Goal: Task Accomplishment & Management: Use online tool/utility

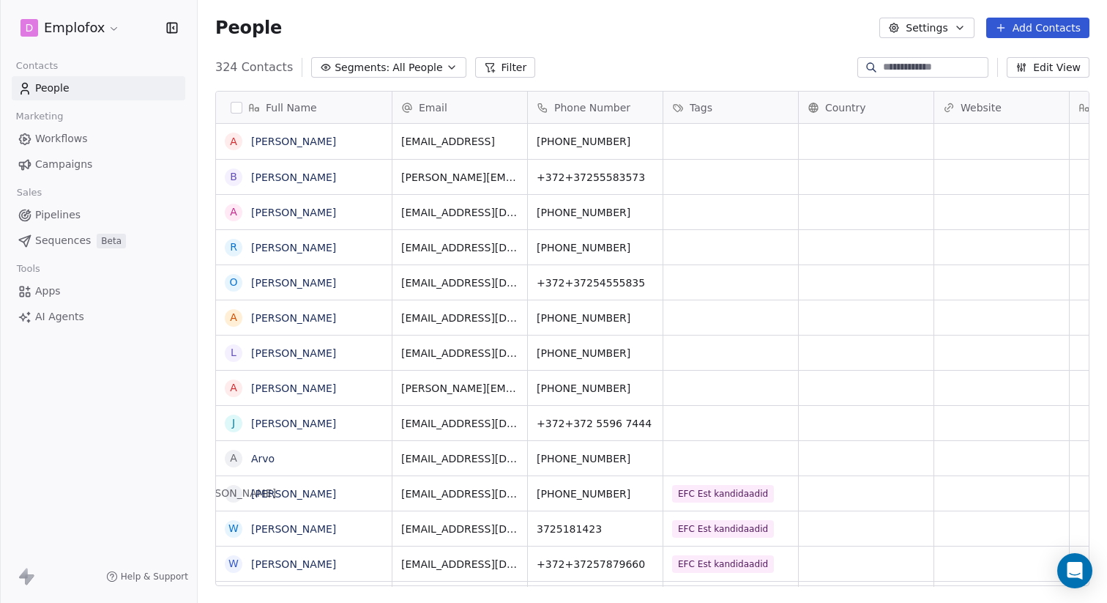
scroll to position [530, 909]
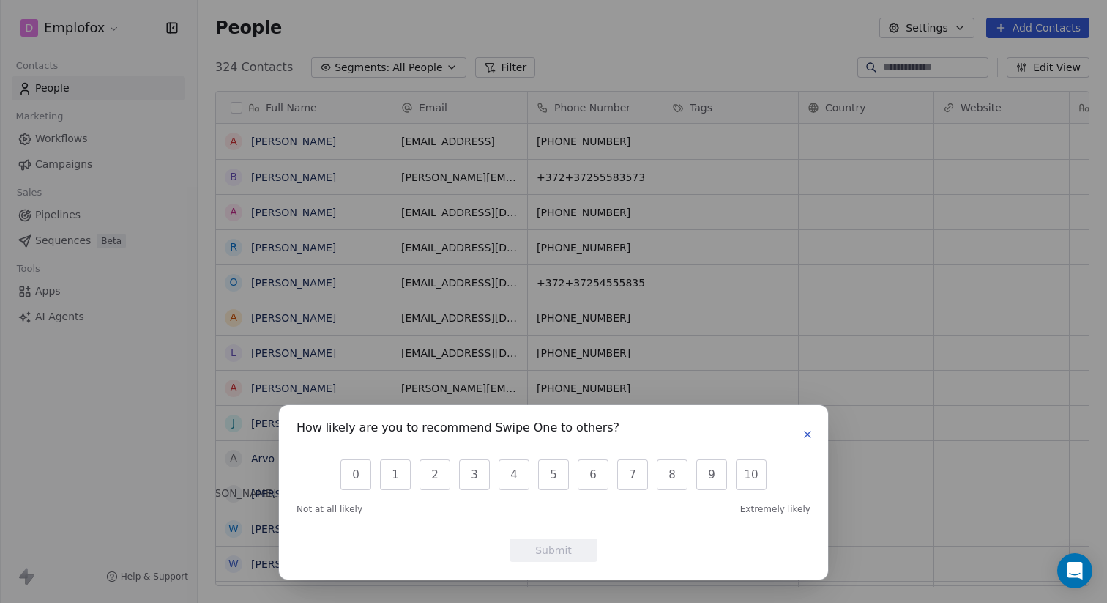
click at [809, 430] on icon "button" at bounding box center [808, 434] width 12 height 12
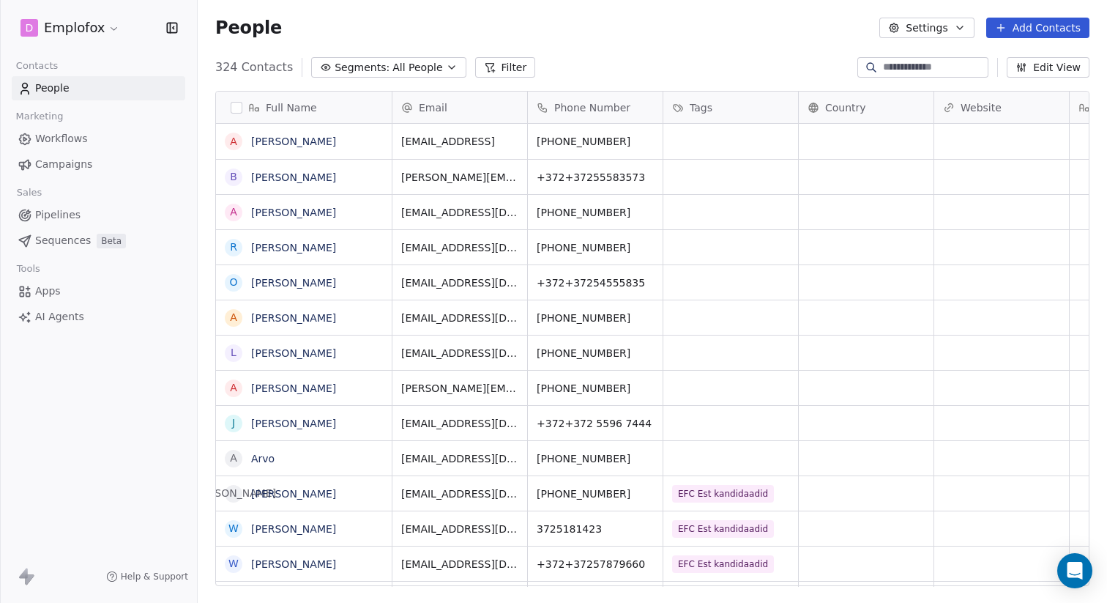
click at [65, 316] on span "AI Agents" at bounding box center [59, 316] width 49 height 15
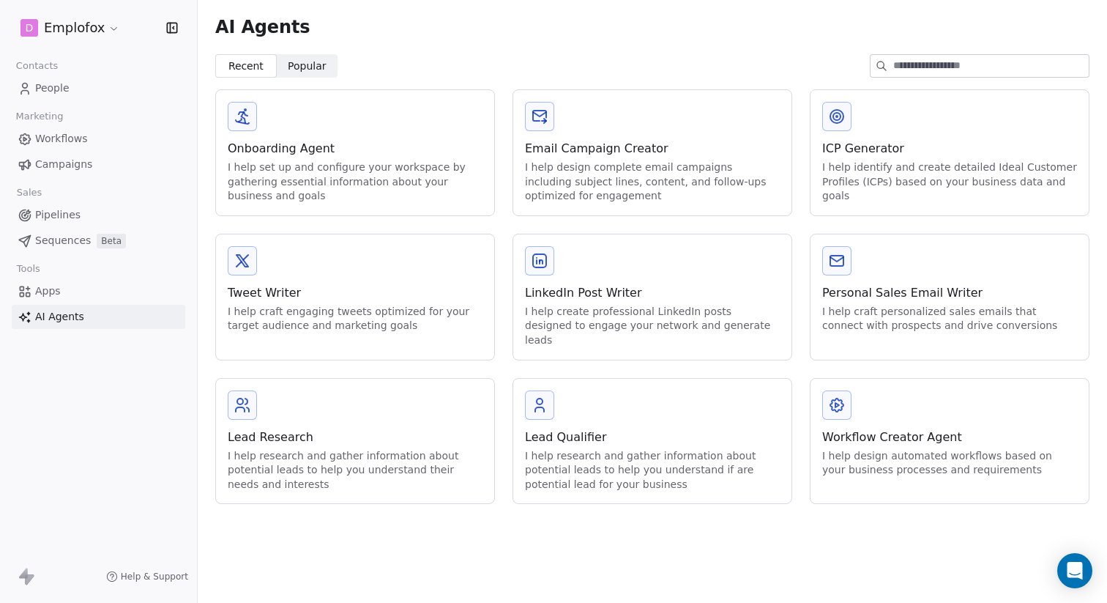
click at [304, 62] on span "Popular" at bounding box center [307, 66] width 39 height 15
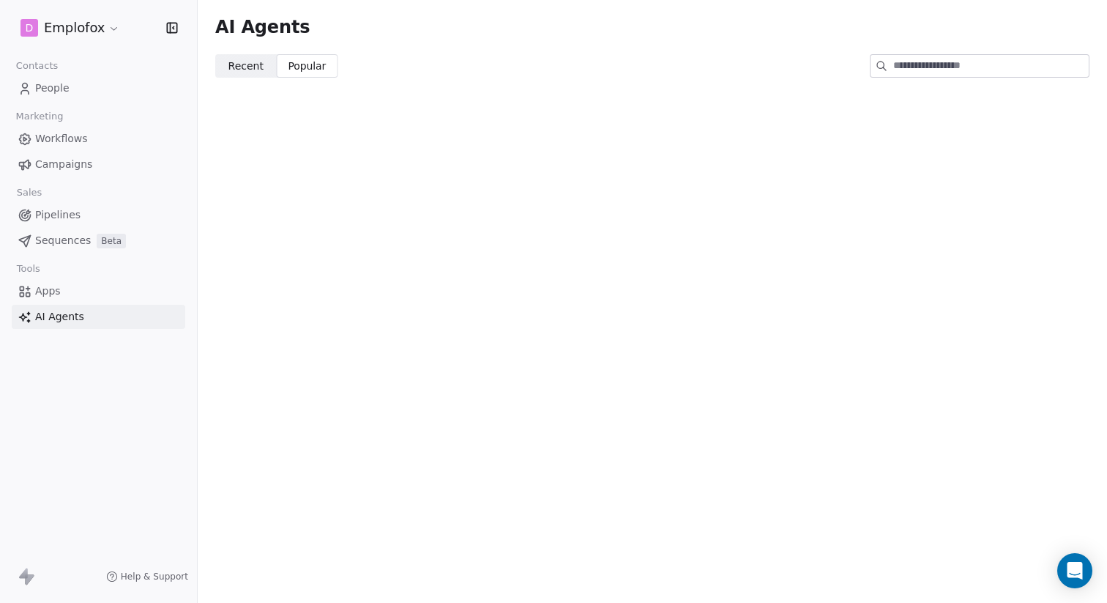
click at [99, 135] on link "Workflows" at bounding box center [99, 139] width 174 height 24
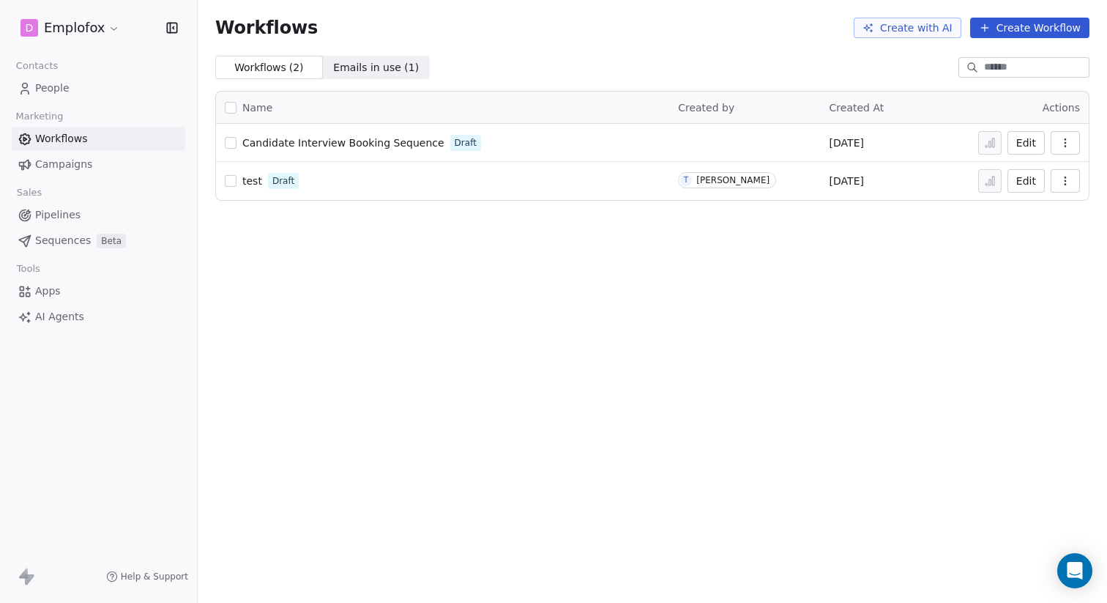
click at [92, 160] on link "Campaigns" at bounding box center [99, 164] width 174 height 24
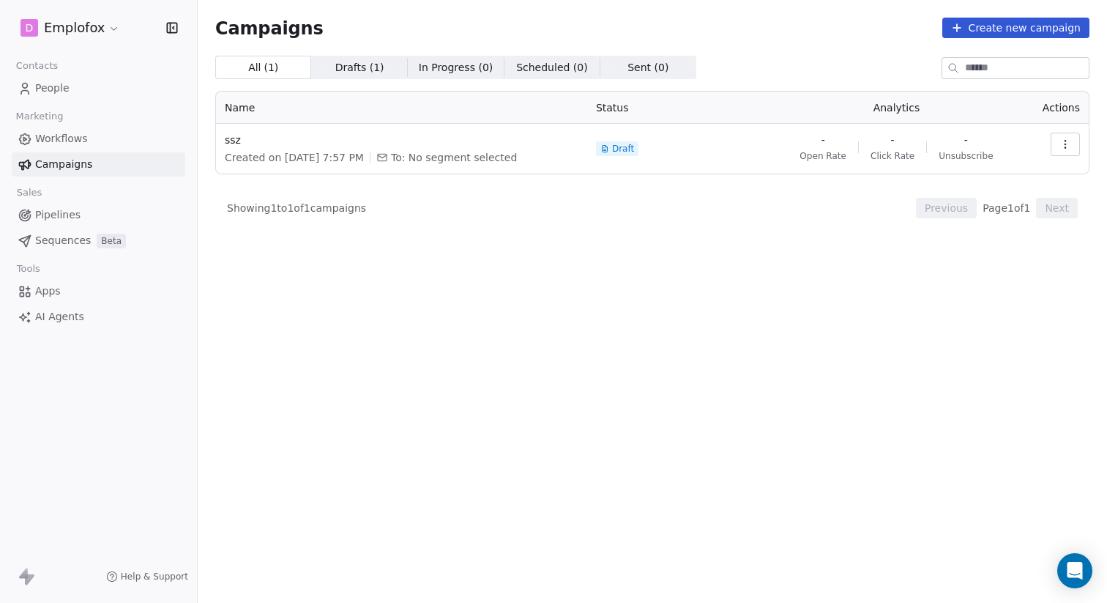
click at [84, 215] on link "Pipelines" at bounding box center [99, 215] width 174 height 24
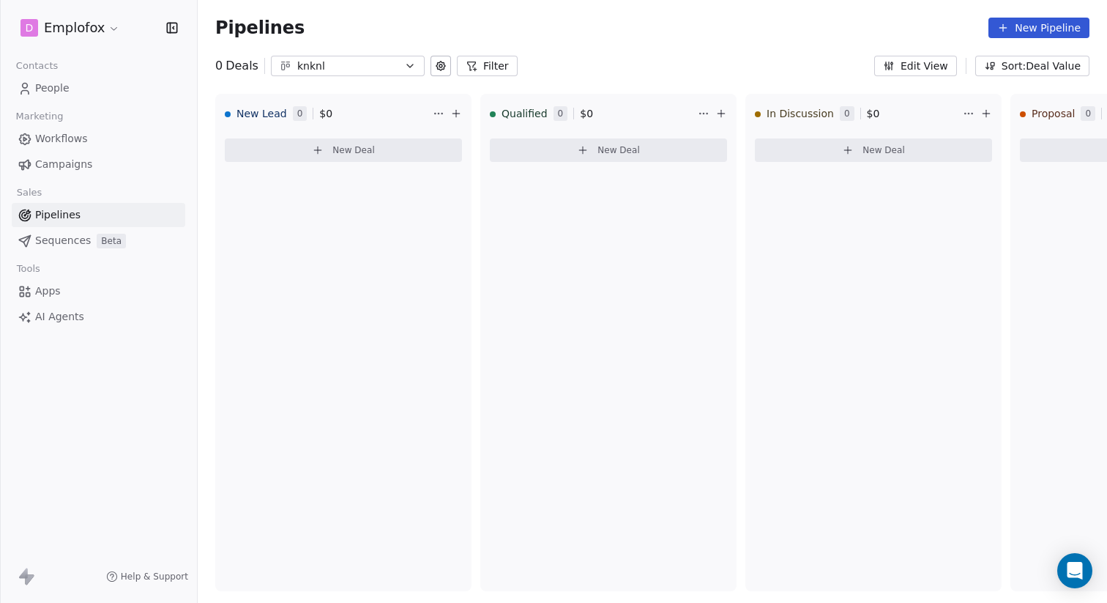
click at [83, 235] on span "Sequences" at bounding box center [63, 240] width 56 height 15
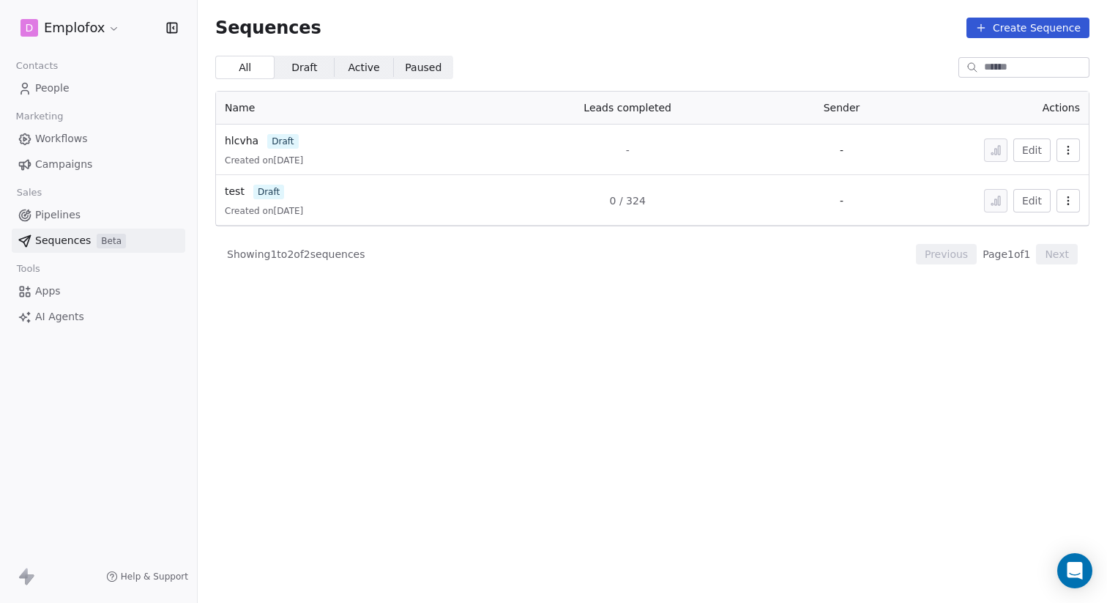
click at [70, 86] on link "People" at bounding box center [99, 88] width 174 height 24
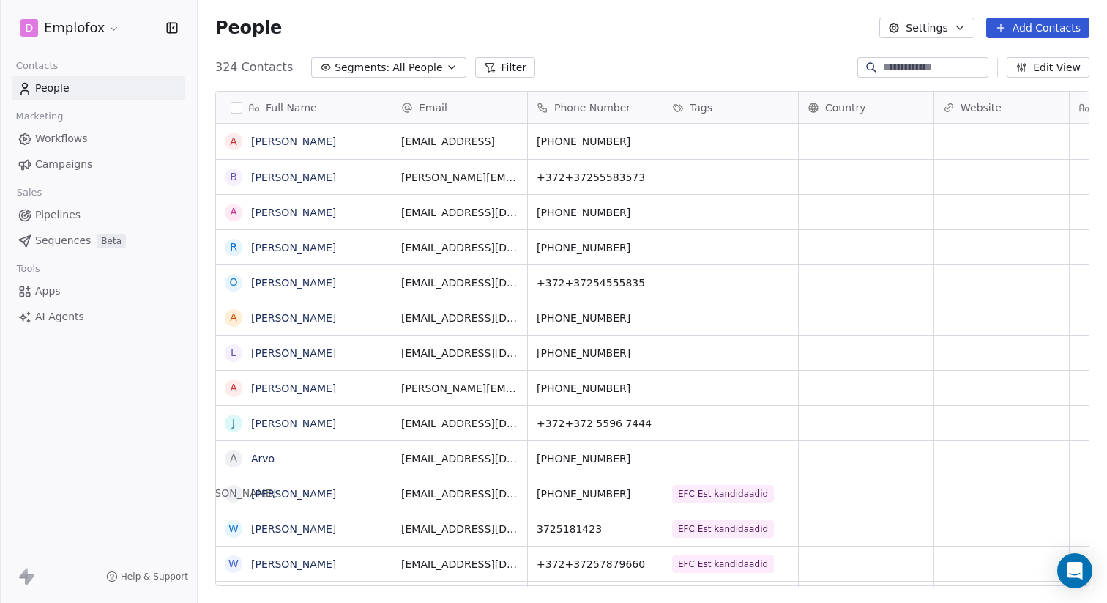
scroll to position [530, 909]
click at [171, 23] on icon "button" at bounding box center [172, 27] width 15 height 15
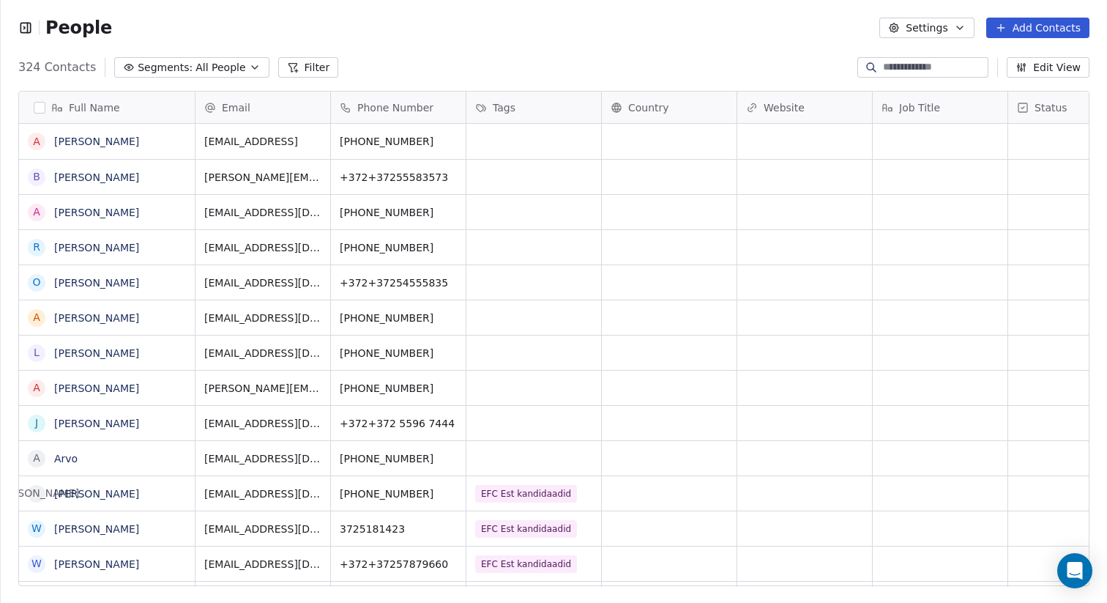
scroll to position [1, 1]
click at [20, 23] on icon "button" at bounding box center [25, 28] width 10 height 10
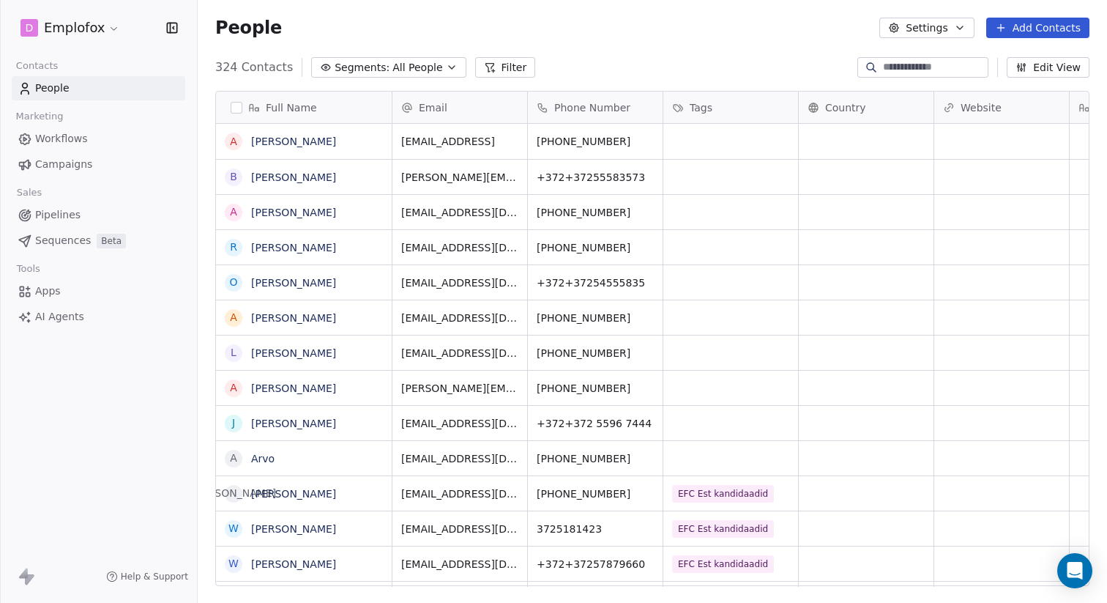
scroll to position [530, 909]
click at [87, 34] on html "D Emplofox Contacts People Marketing Workflows Campaigns Sales Pipelines Sequen…" at bounding box center [553, 301] width 1107 height 603
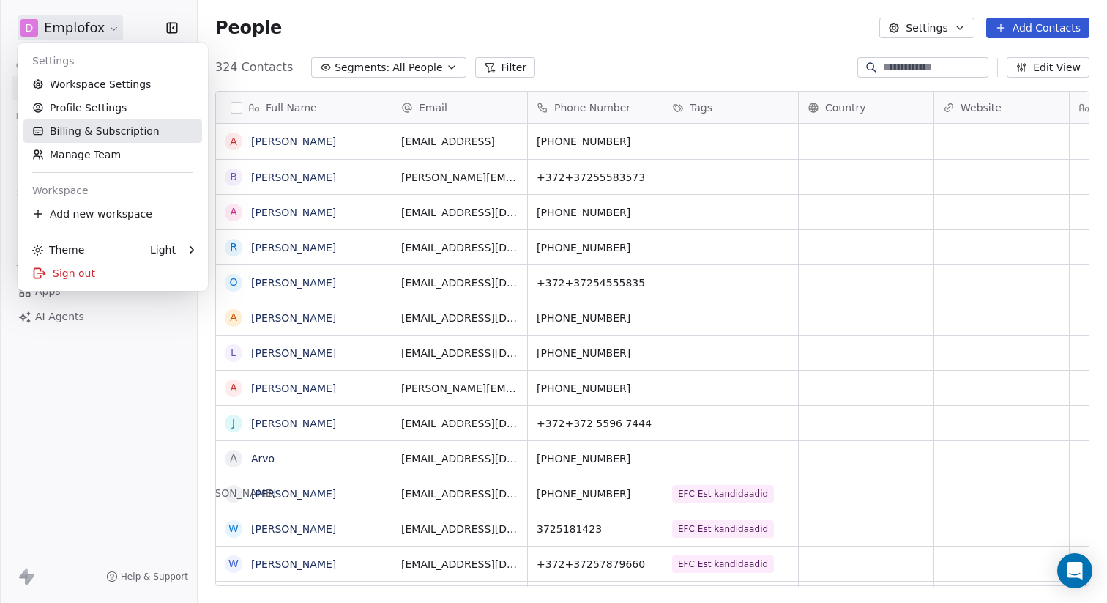
click at [101, 138] on link "Billing & Subscription" at bounding box center [112, 130] width 179 height 23
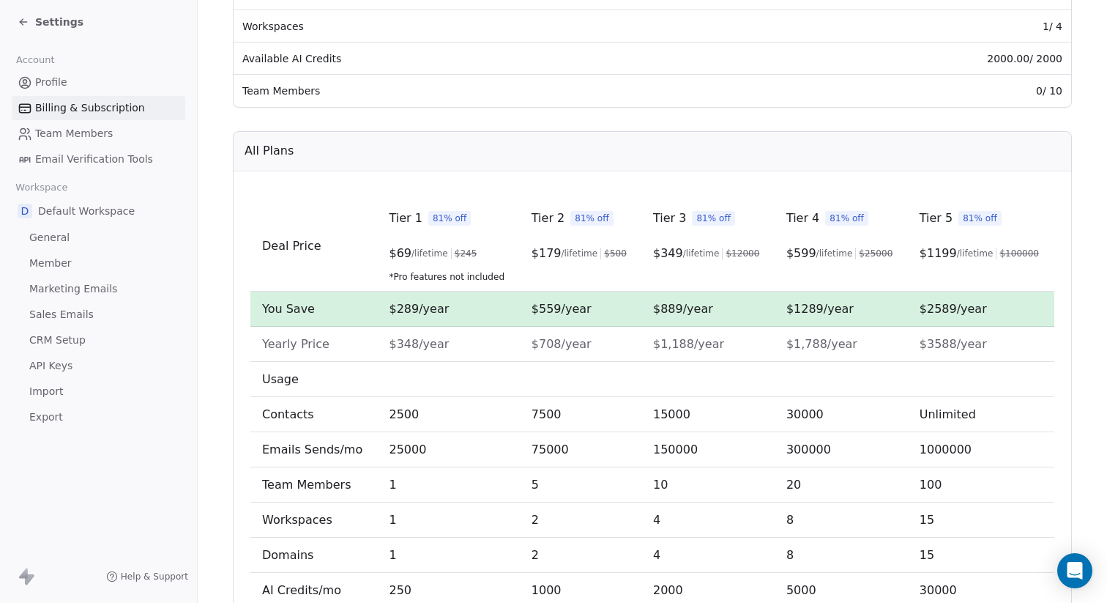
scroll to position [440, 0]
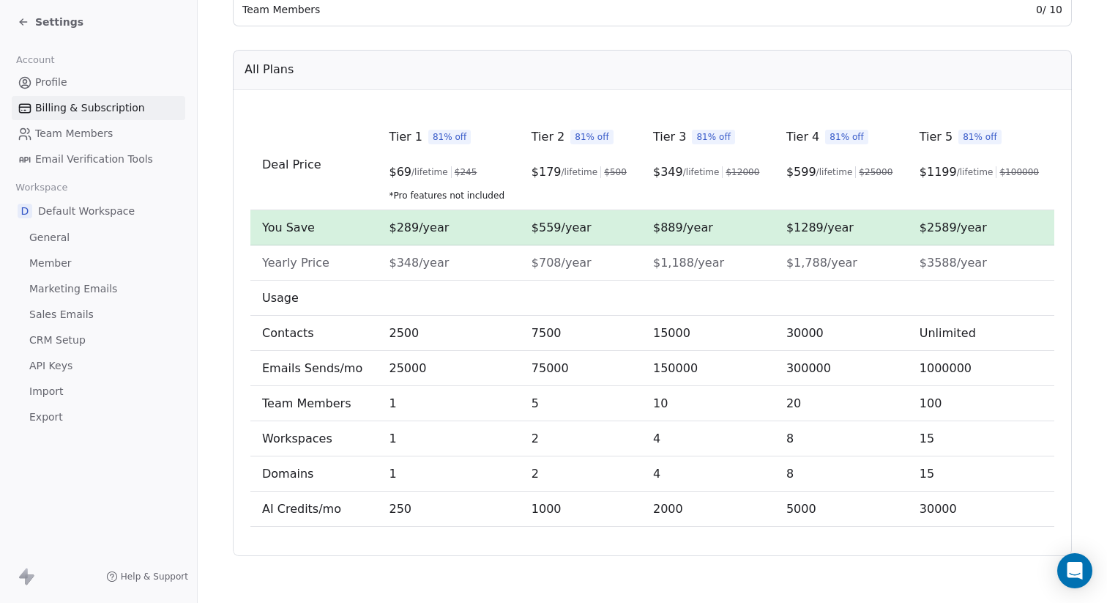
click at [105, 291] on span "Marketing Emails" at bounding box center [73, 288] width 88 height 15
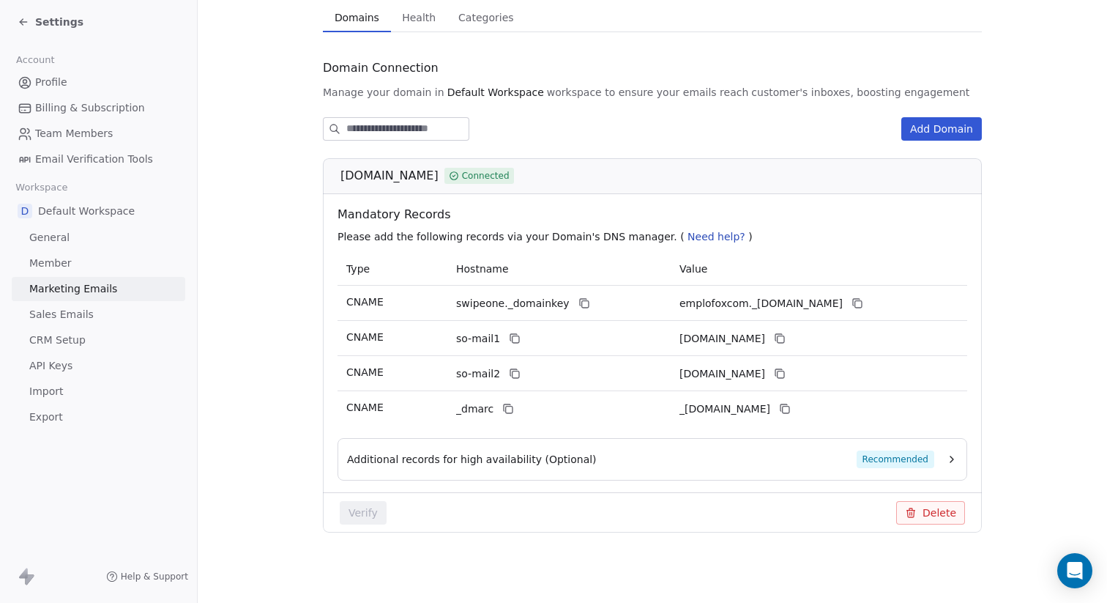
scroll to position [116, 0]
click at [119, 316] on link "Sales Emails" at bounding box center [99, 314] width 174 height 24
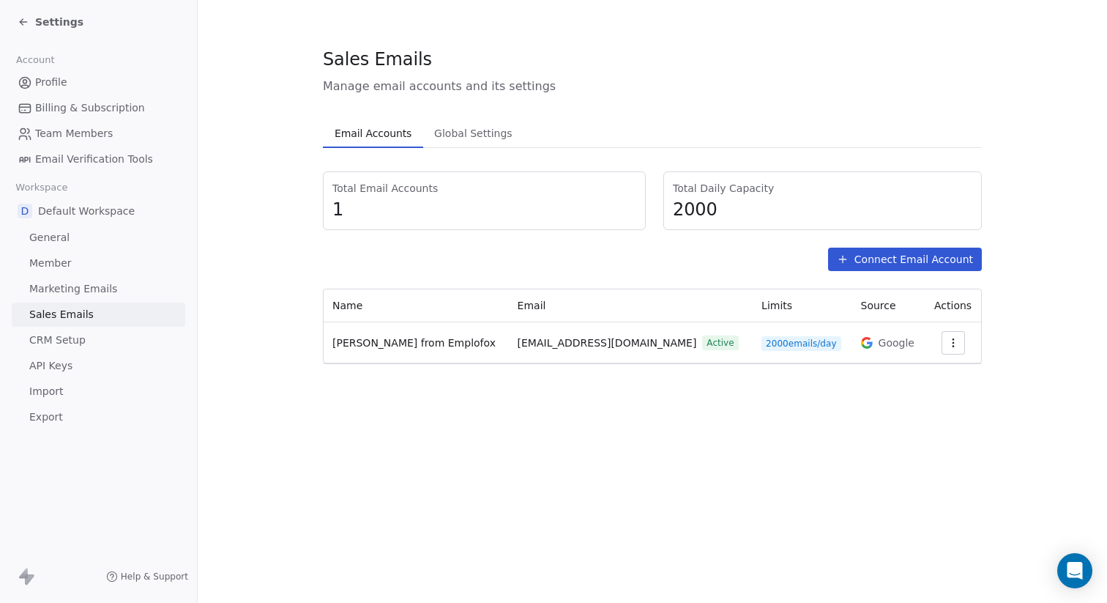
click at [116, 339] on link "CRM Setup" at bounding box center [99, 340] width 174 height 24
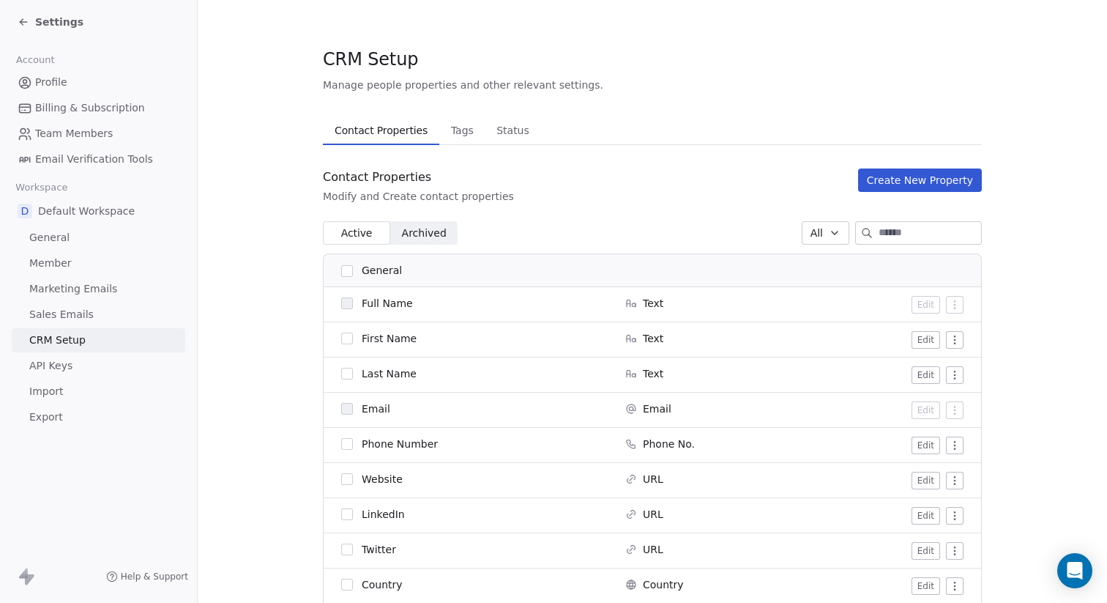
click at [113, 370] on link "API Keys" at bounding box center [99, 366] width 174 height 24
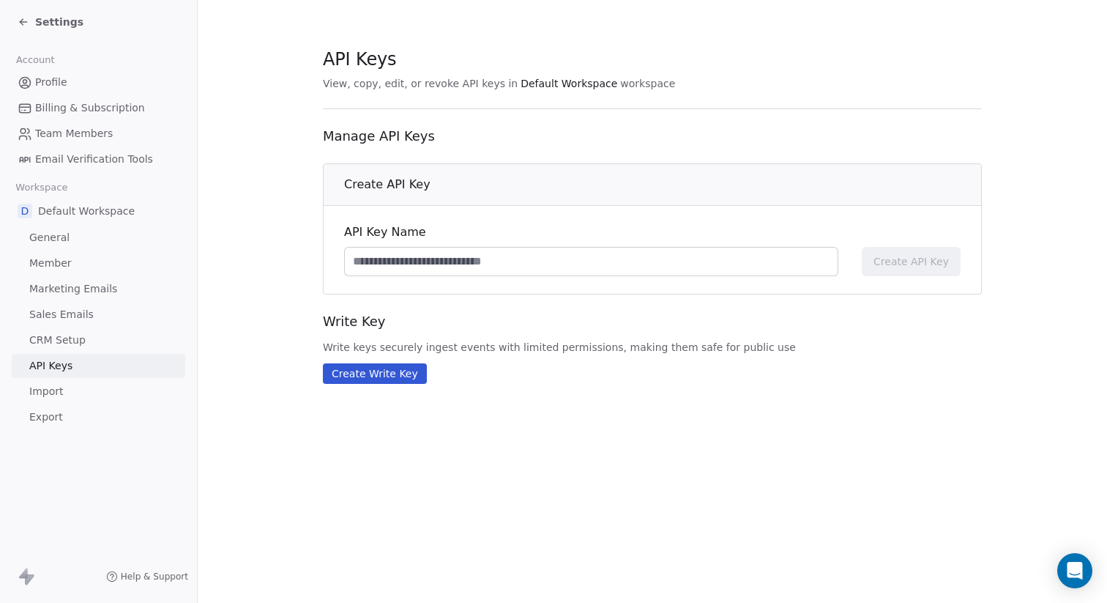
click at [109, 384] on link "Import" at bounding box center [99, 391] width 174 height 24
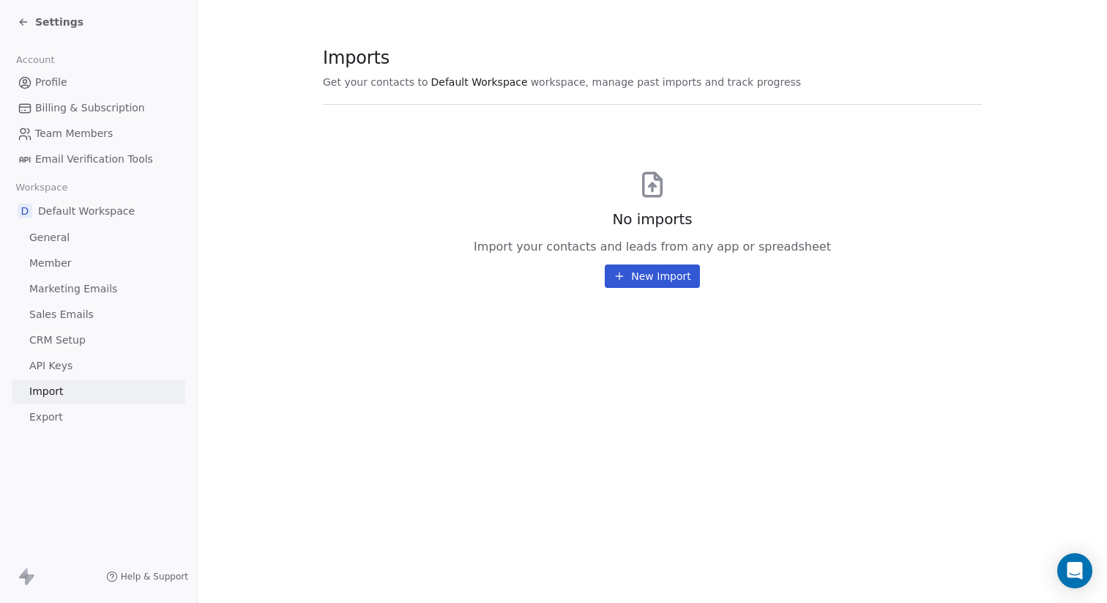
click at [104, 411] on link "Export" at bounding box center [99, 417] width 174 height 24
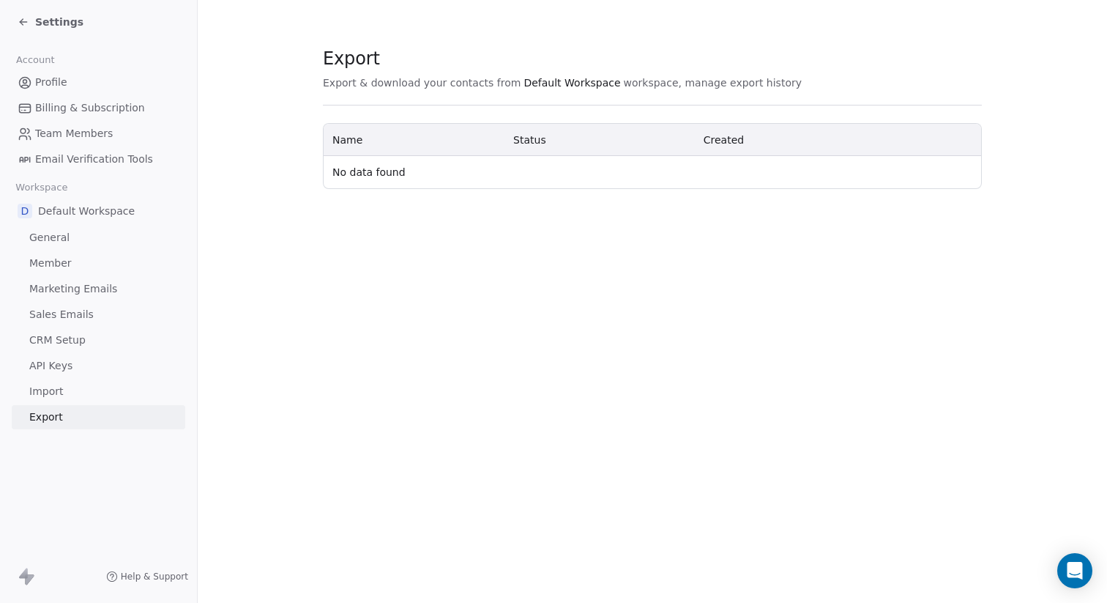
click at [109, 109] on span "Billing & Subscription" at bounding box center [90, 107] width 110 height 15
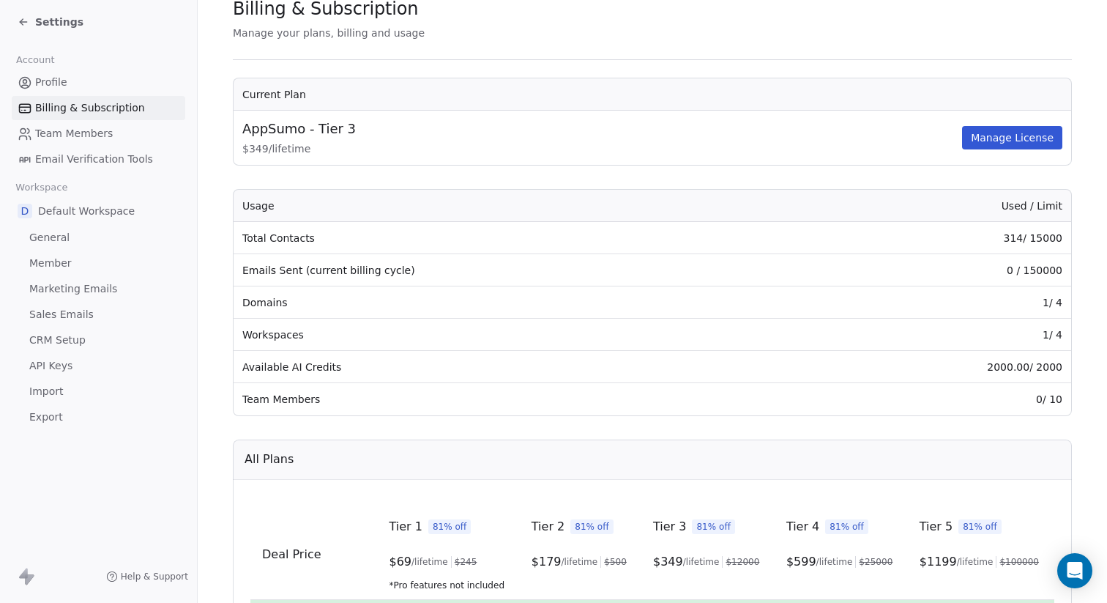
scroll to position [60, 0]
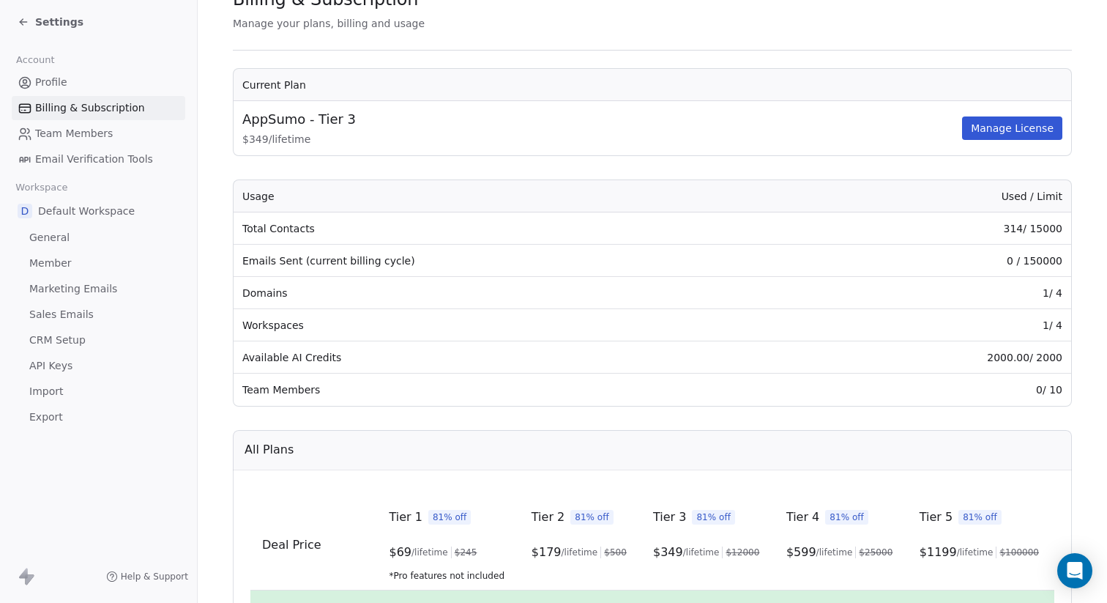
click at [97, 283] on span "Marketing Emails" at bounding box center [73, 288] width 88 height 15
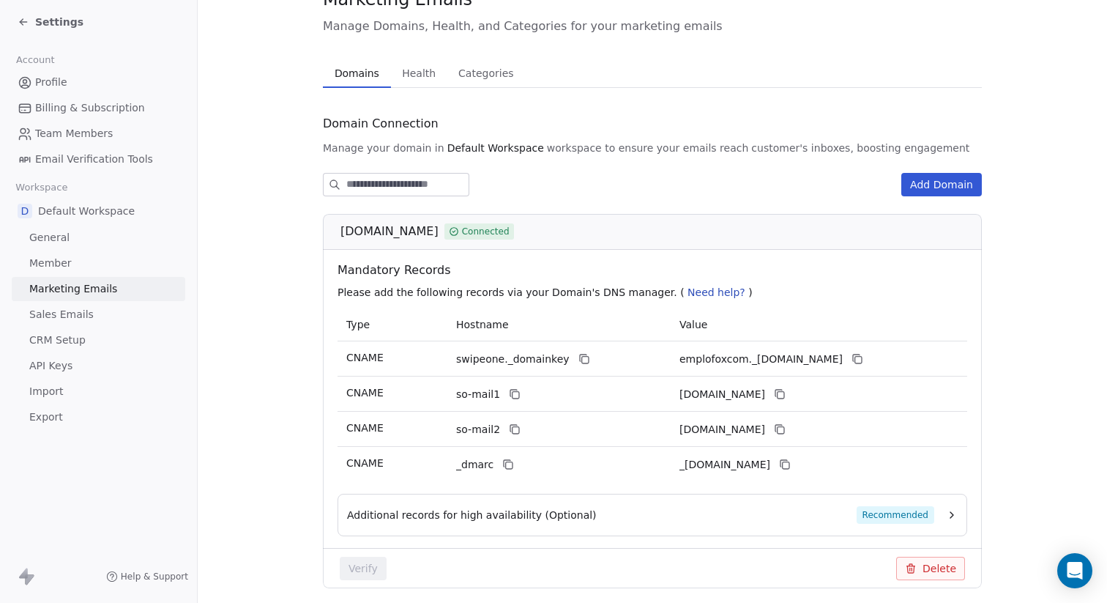
click at [94, 316] on link "Sales Emails" at bounding box center [99, 314] width 174 height 24
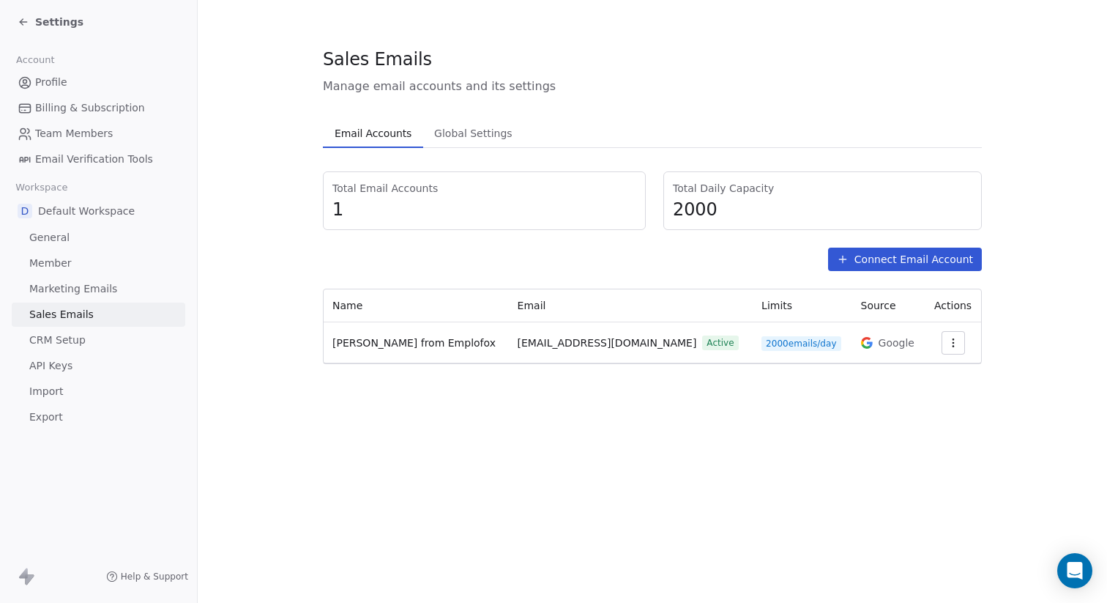
click at [947, 337] on icon "button" at bounding box center [953, 343] width 12 height 12
click at [925, 374] on span "Settings" at bounding box center [923, 375] width 42 height 15
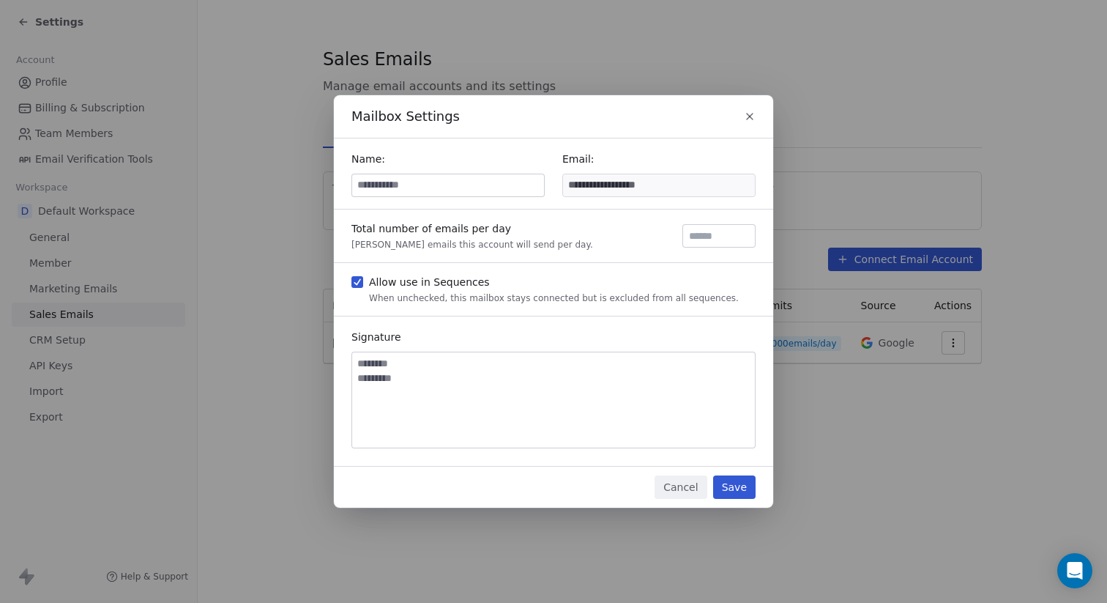
click at [451, 182] on input at bounding box center [448, 185] width 192 height 22
type input "**********"
click at [739, 486] on button "Save" at bounding box center [734, 486] width 42 height 23
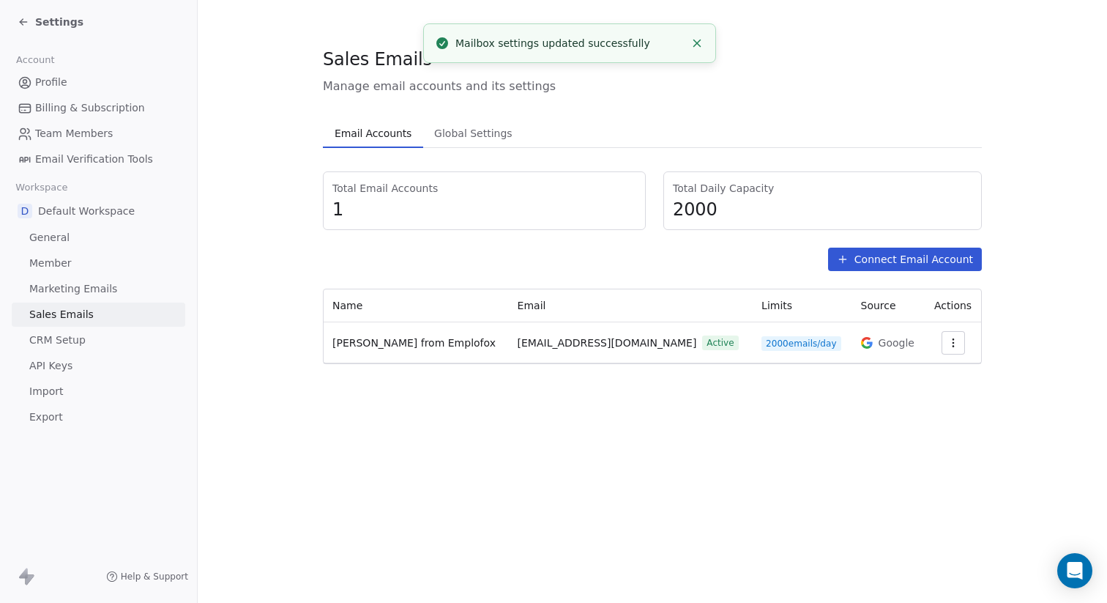
click at [484, 124] on span "Global Settings" at bounding box center [473, 133] width 90 height 20
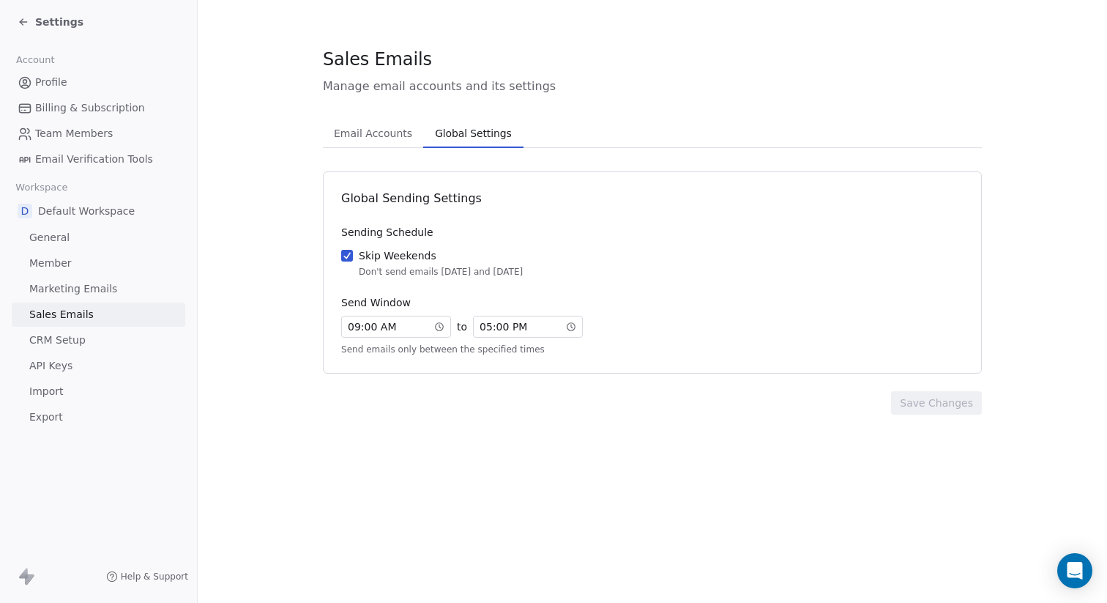
click at [524, 206] on div "Global Sending Settings" at bounding box center [652, 199] width 622 height 18
click at [113, 344] on link "CRM Setup" at bounding box center [99, 340] width 174 height 24
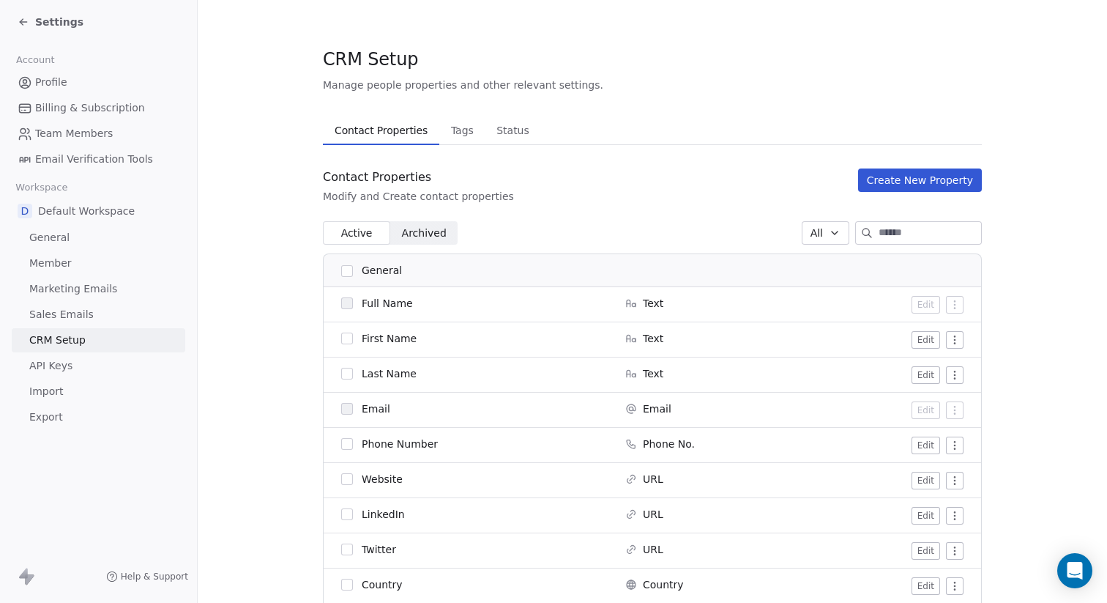
click at [75, 383] on link "Import" at bounding box center [99, 391] width 174 height 24
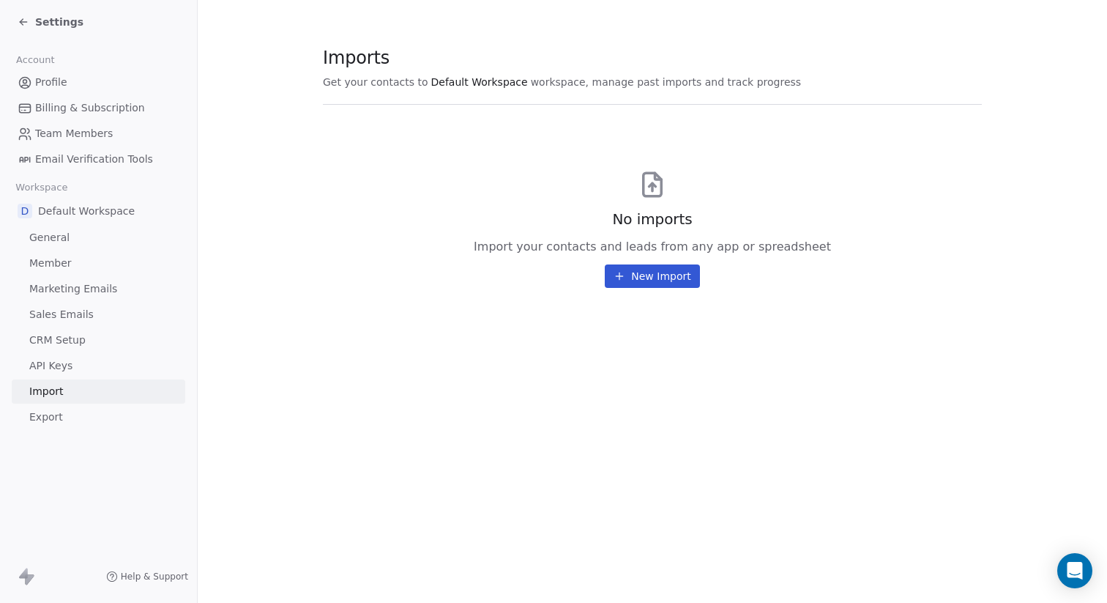
click at [54, 81] on span "Profile" at bounding box center [51, 82] width 32 height 15
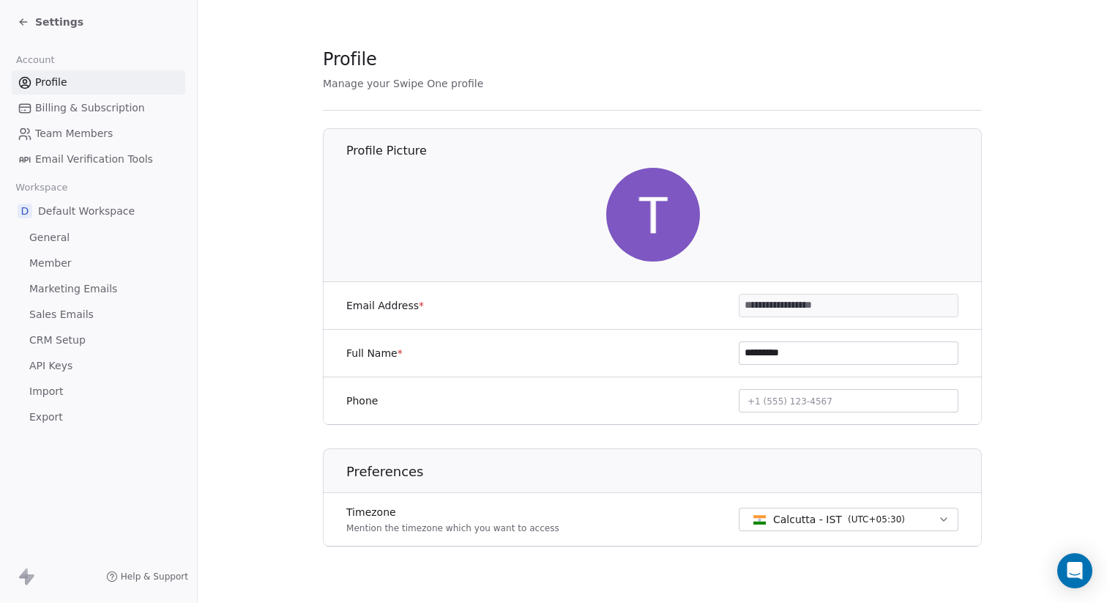
click at [16, 10] on div "Settings" at bounding box center [98, 22] width 197 height 44
click at [17, 22] on div "Settings" at bounding box center [98, 22] width 197 height 44
click at [23, 18] on icon at bounding box center [24, 22] width 12 height 12
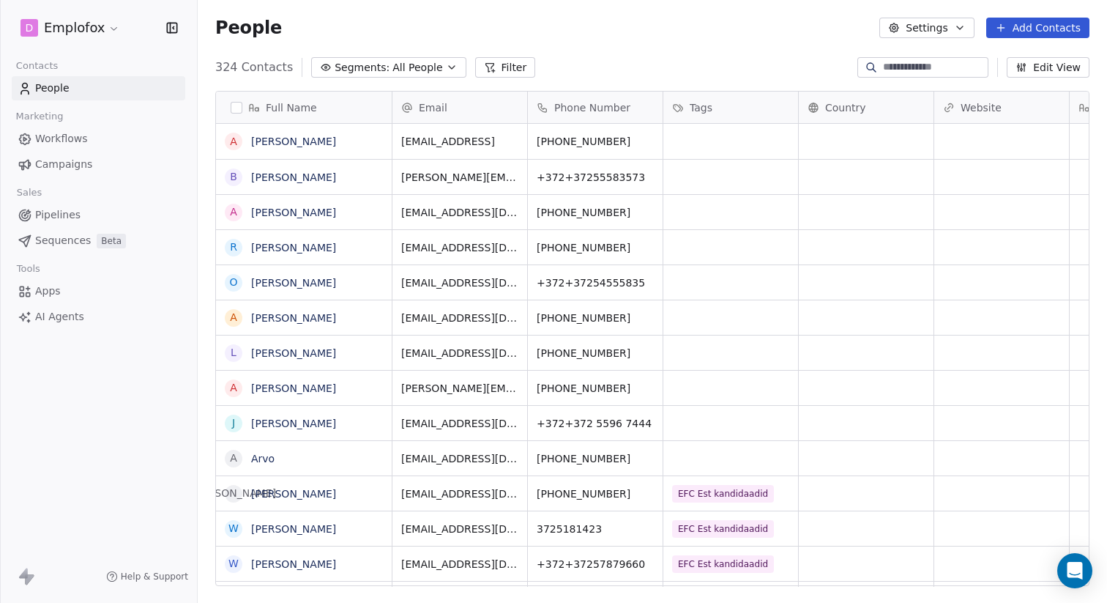
scroll to position [530, 909]
click at [79, 157] on span "Campaigns" at bounding box center [63, 164] width 57 height 15
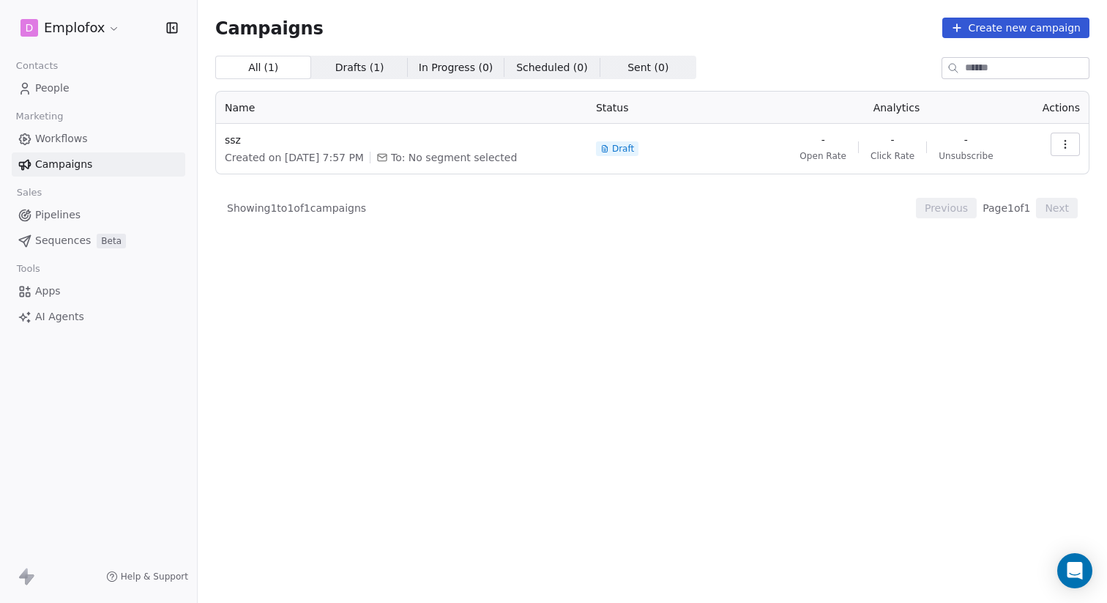
click at [973, 26] on button "Create new campaign" at bounding box center [1015, 28] width 147 height 20
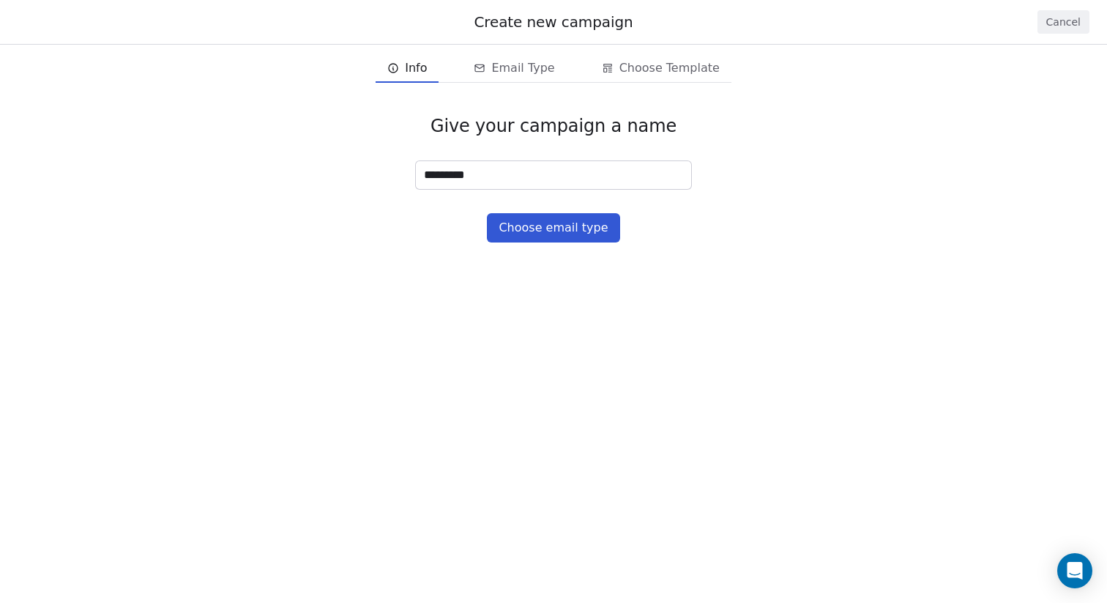
type input "*********"
click at [597, 224] on button "Choose email type" at bounding box center [553, 227] width 133 height 29
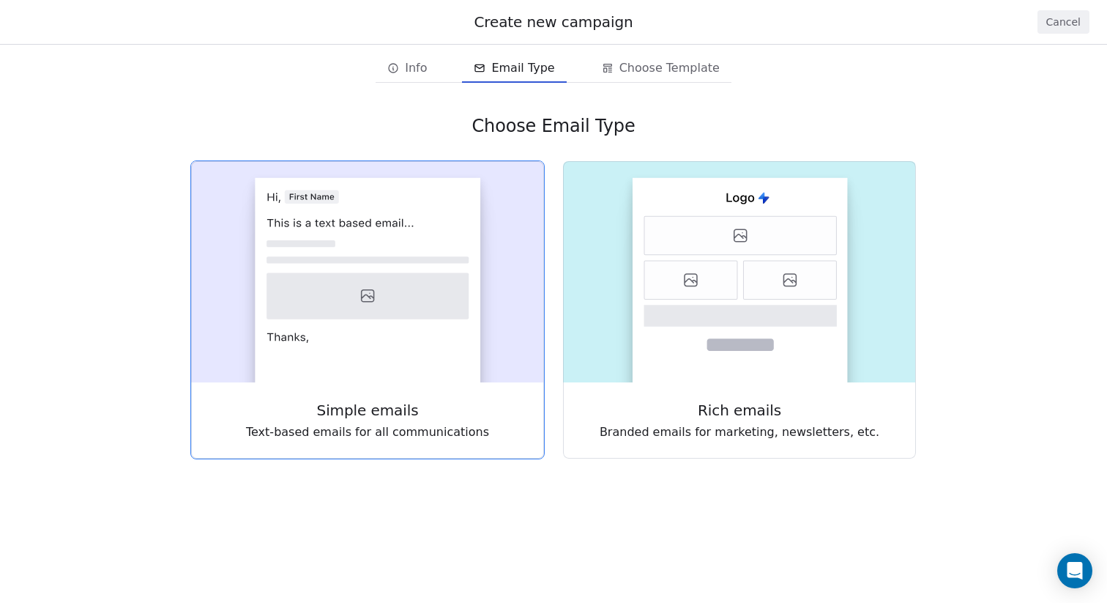
click at [430, 265] on rect at bounding box center [367, 280] width 225 height 204
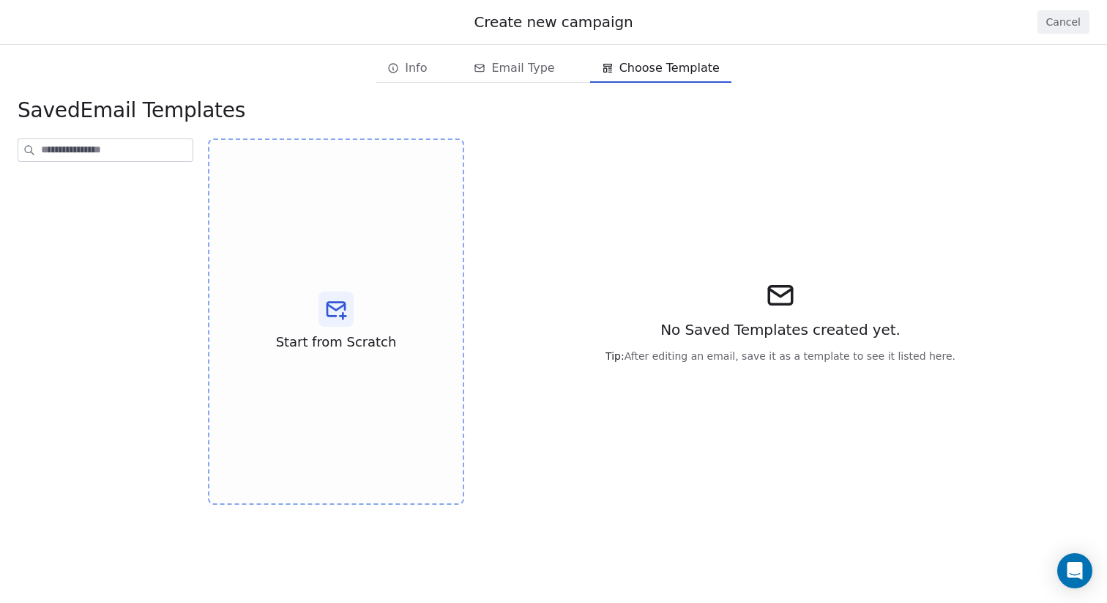
click at [430, 265] on div "Start from Scratch" at bounding box center [336, 321] width 256 height 366
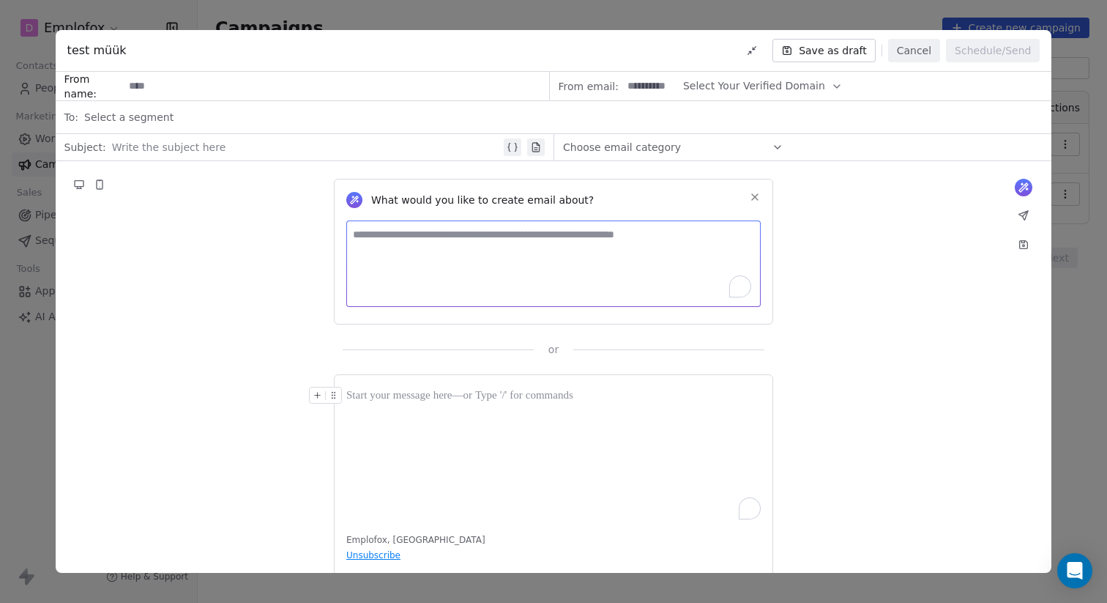
click at [430, 265] on textarea "To enrich screen reader interactions, please activate Accessibility in Grammarl…" at bounding box center [553, 263] width 414 height 86
click at [750, 510] on div at bounding box center [750, 508] width 20 height 22
click at [413, 550] on div "Emplofox, [GEOGRAPHIC_DATA] Unsubscribe" at bounding box center [553, 480] width 439 height 212
click at [420, 536] on div "Emplofox, [GEOGRAPHIC_DATA] Unsubscribe" at bounding box center [553, 480] width 439 height 212
click at [748, 510] on div at bounding box center [750, 508] width 20 height 22
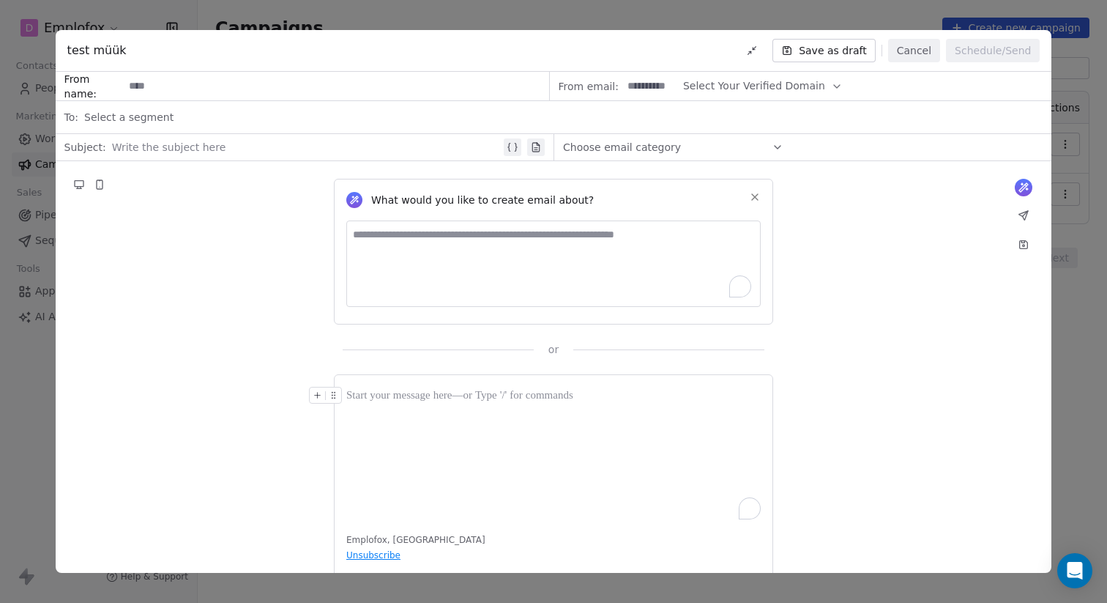
click at [104, 184] on icon at bounding box center [100, 185] width 12 height 12
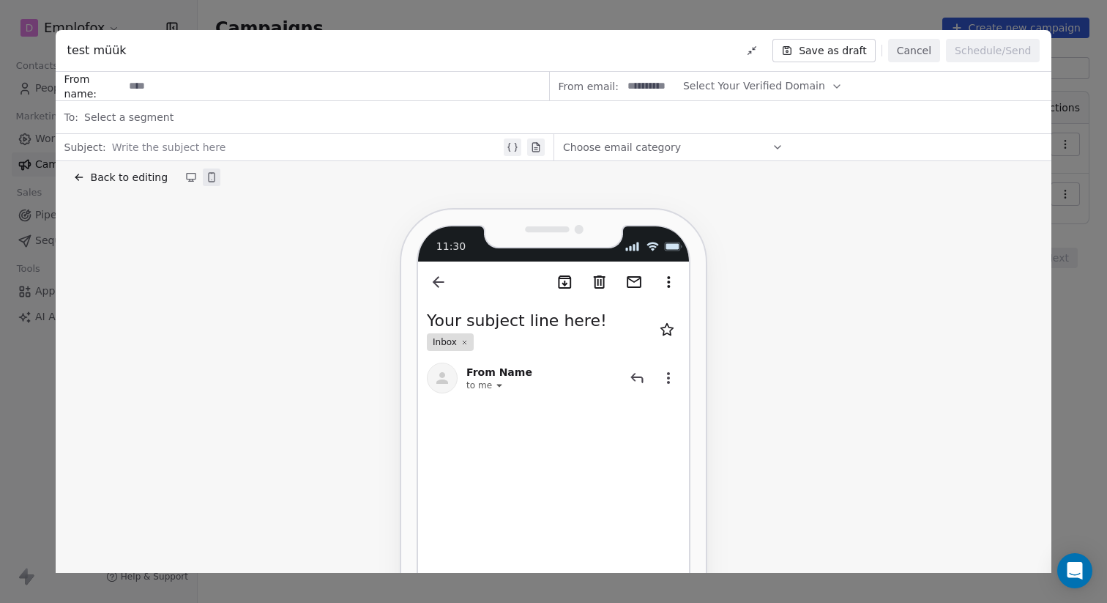
click at [601, 141] on span "Choose email category" at bounding box center [622, 147] width 118 height 15
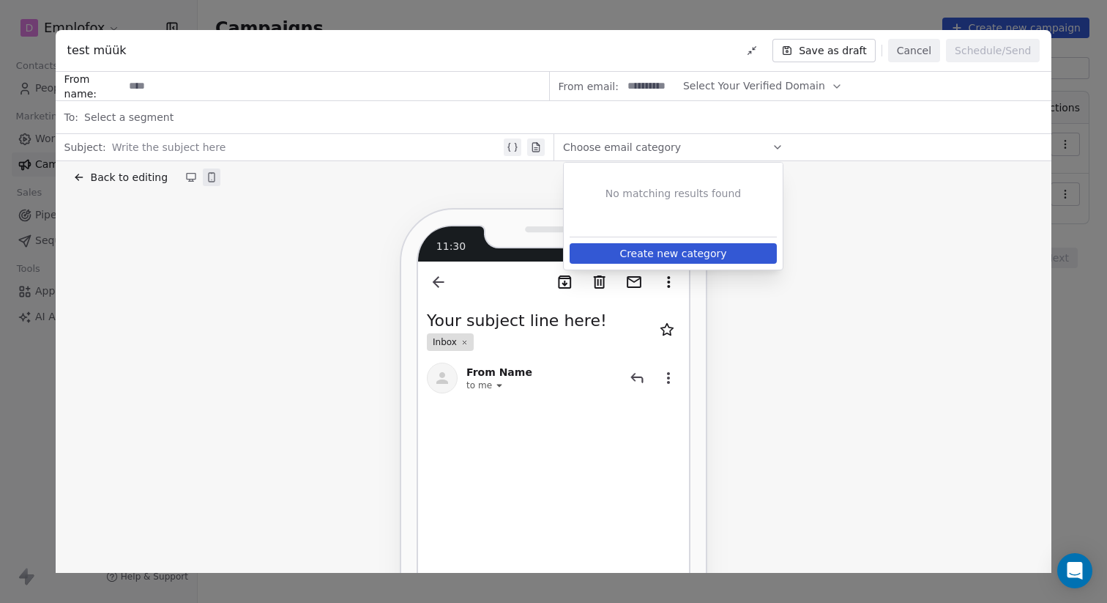
click at [220, 237] on div "11:30 Your subject line here! Inbox From Name to me" at bounding box center [553, 568] width 961 height 720
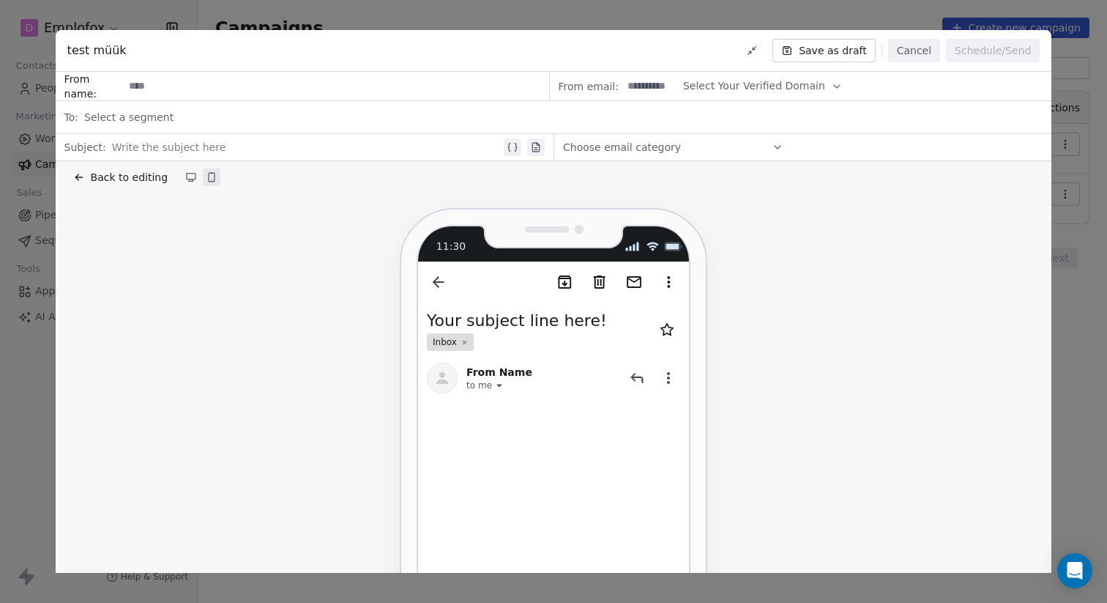
click at [182, 179] on button at bounding box center [191, 177] width 18 height 18
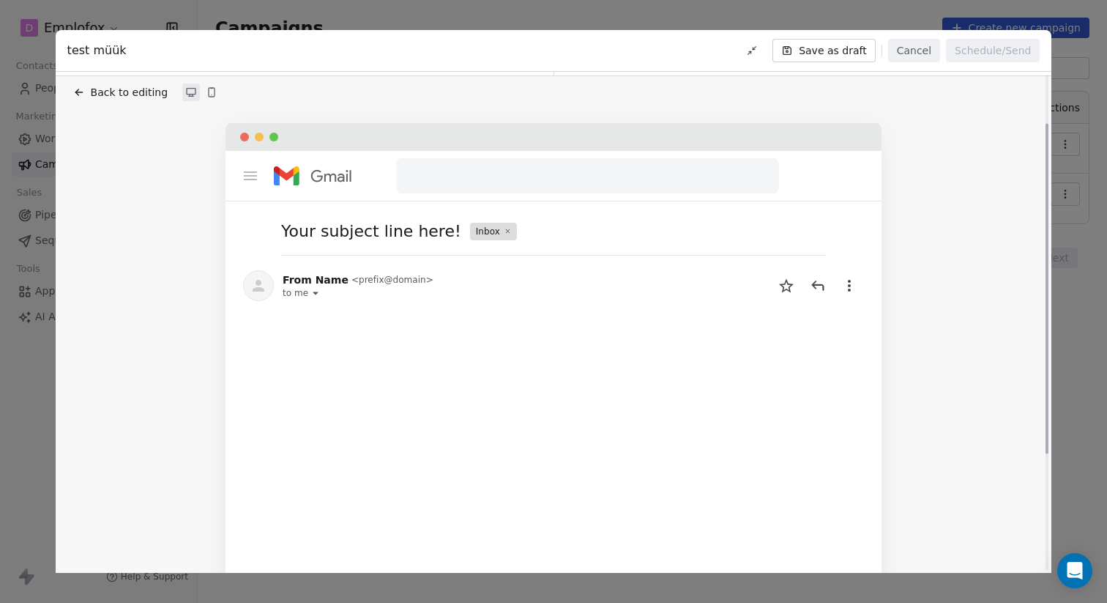
scroll to position [74, 0]
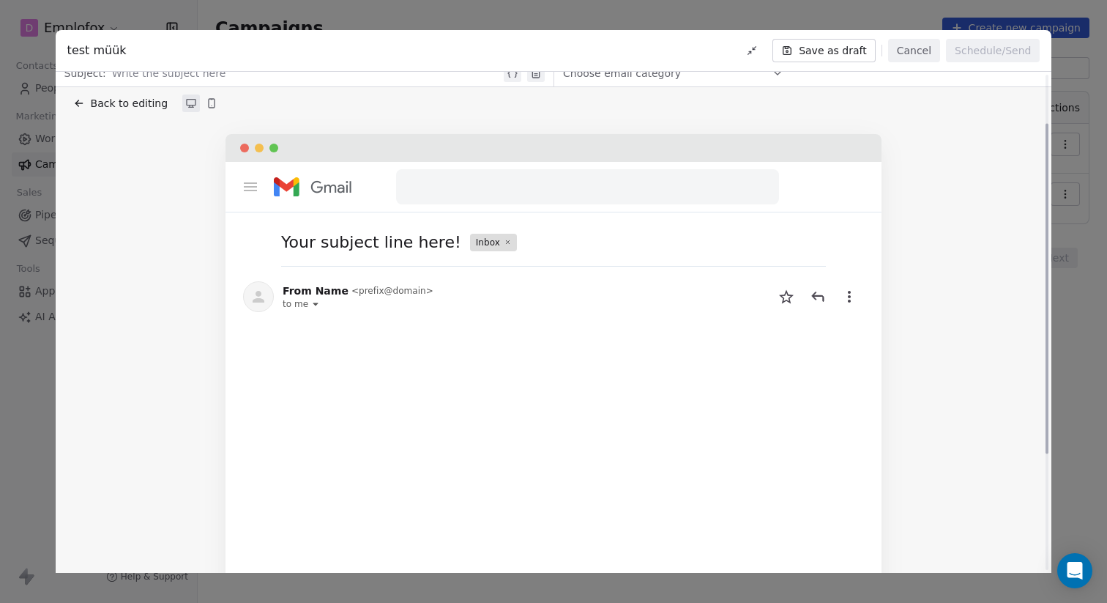
click at [453, 193] on div at bounding box center [587, 186] width 383 height 35
click at [245, 149] on div at bounding box center [244, 147] width 9 height 9
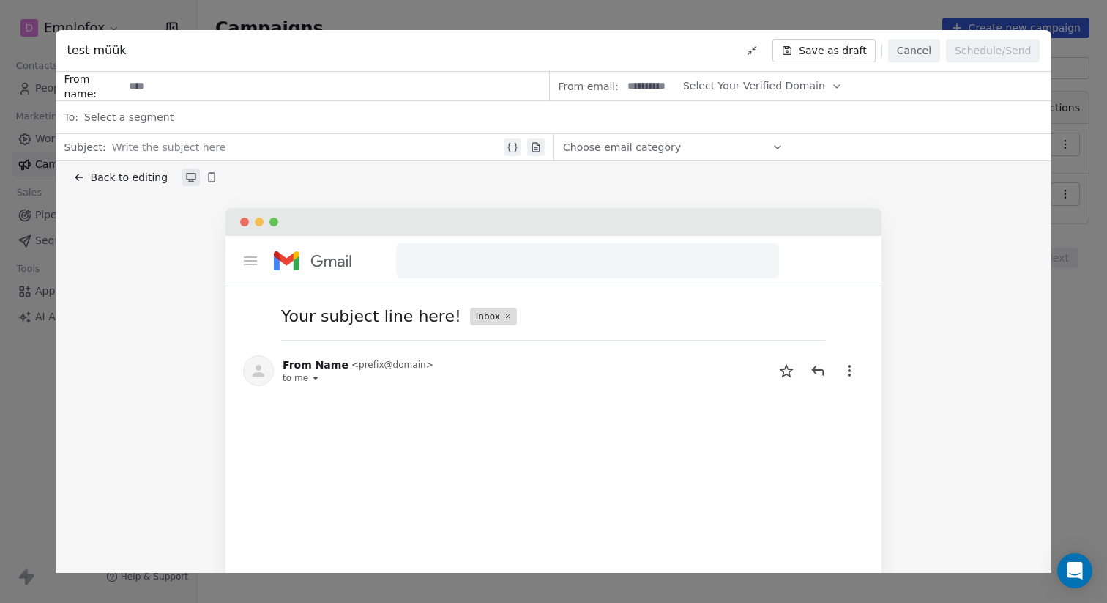
click at [177, 123] on div "Select a segment" at bounding box center [563, 117] width 958 height 32
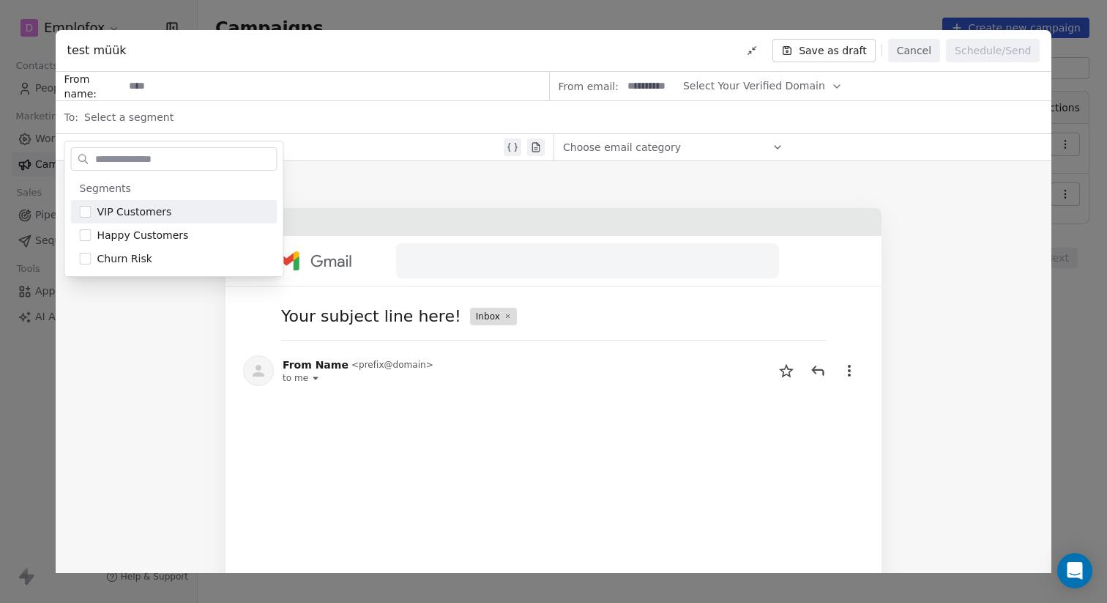
click at [165, 86] on input at bounding box center [336, 85] width 425 height 27
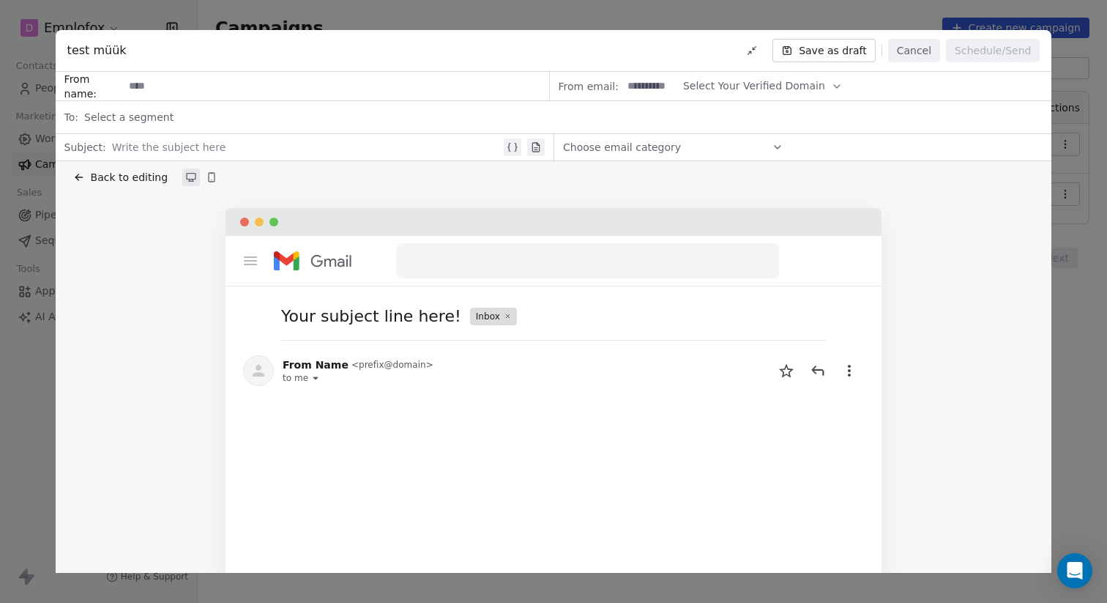
click at [165, 86] on input at bounding box center [336, 85] width 425 height 27
click at [647, 90] on input at bounding box center [650, 85] width 57 height 27
click at [720, 81] on span "Select Your Verified Domain" at bounding box center [754, 85] width 142 height 15
click at [728, 122] on span "@[DOMAIN_NAME]" at bounding box center [752, 121] width 119 height 15
click at [650, 87] on input at bounding box center [650, 85] width 57 height 27
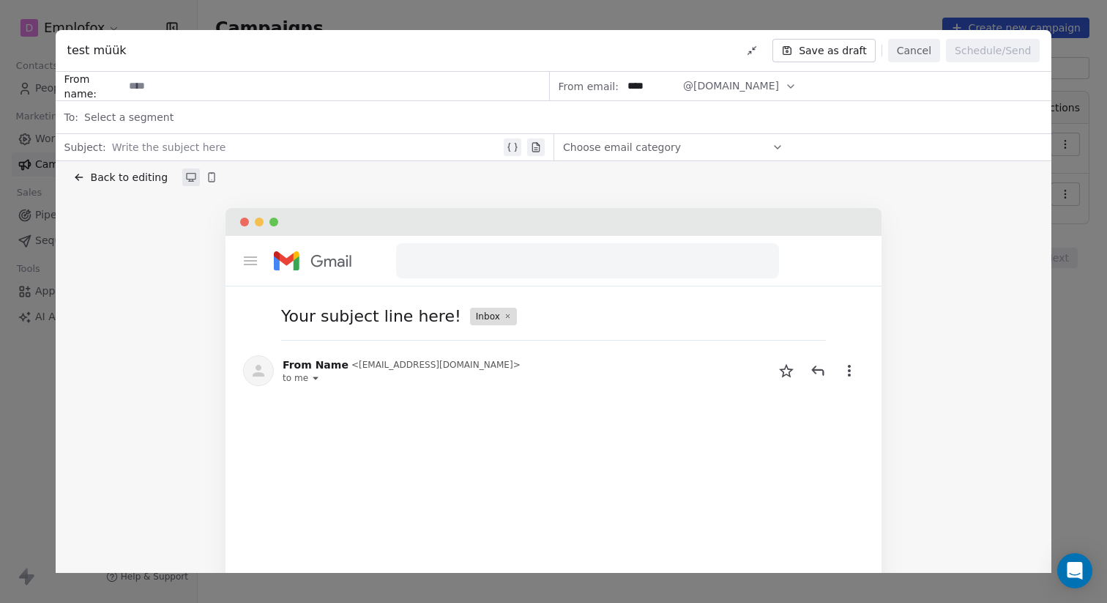
type input "****"
click at [666, 116] on div "Select a segment" at bounding box center [563, 117] width 958 height 32
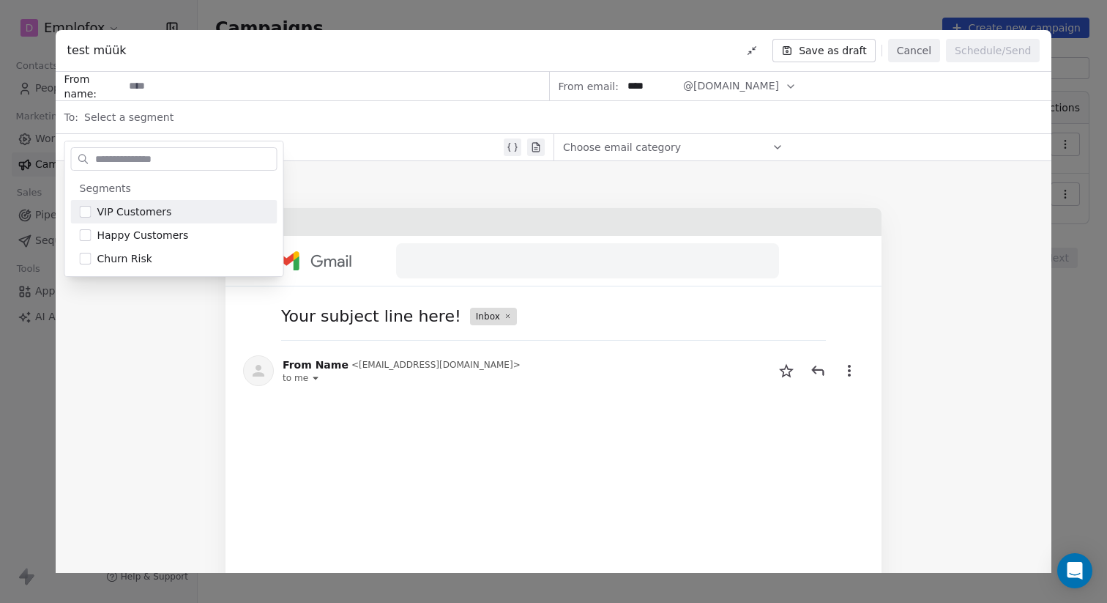
click at [562, 198] on div "Back to editing Your subject line here! Inbox From Name < [EMAIL_ADDRESS][DOMAI…" at bounding box center [554, 491] width 996 height 661
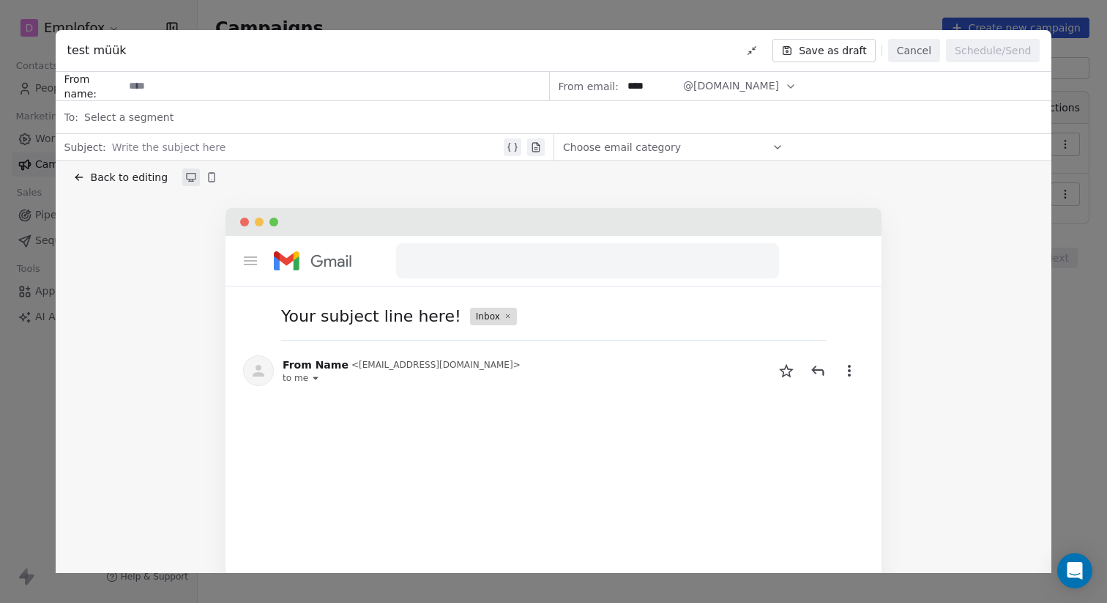
click at [820, 56] on button "Save as draft" at bounding box center [823, 50] width 103 height 23
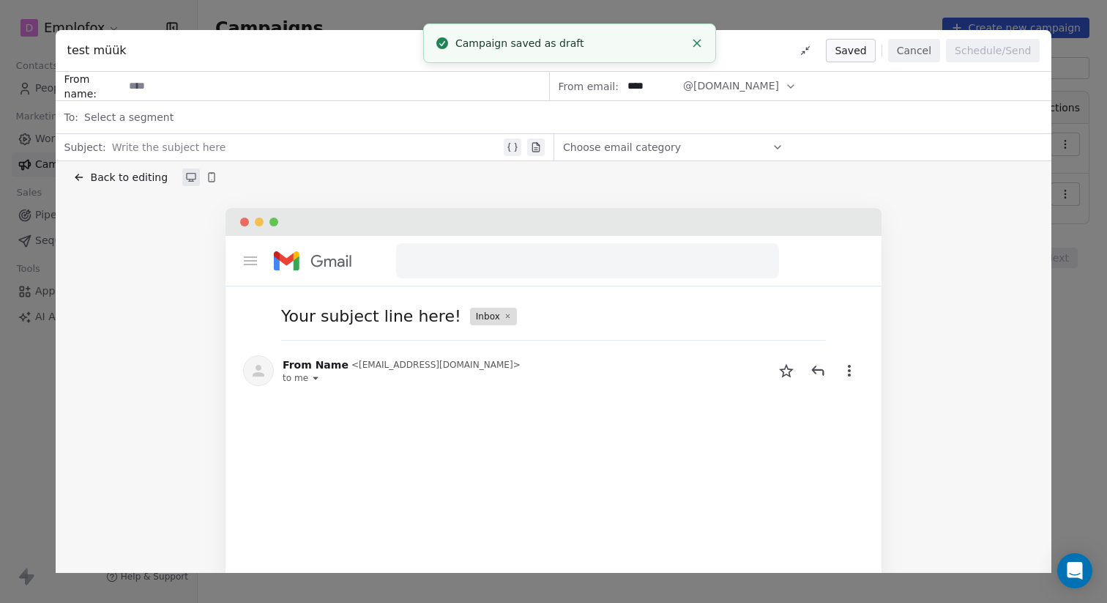
click at [694, 46] on line "Close toast" at bounding box center [697, 43] width 7 height 7
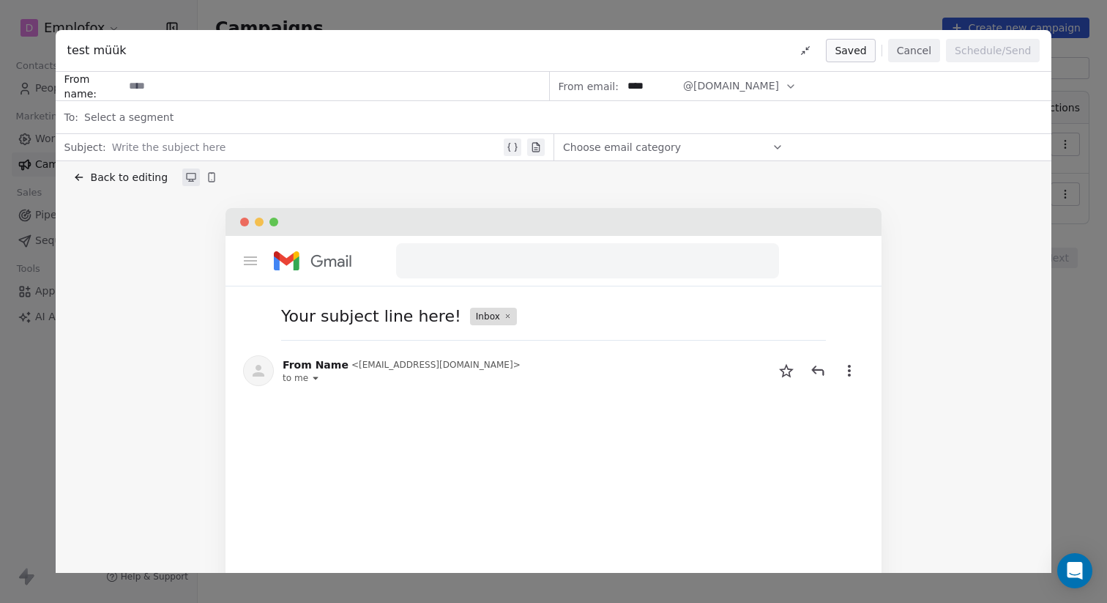
click at [922, 50] on button "Cancel" at bounding box center [914, 50] width 52 height 23
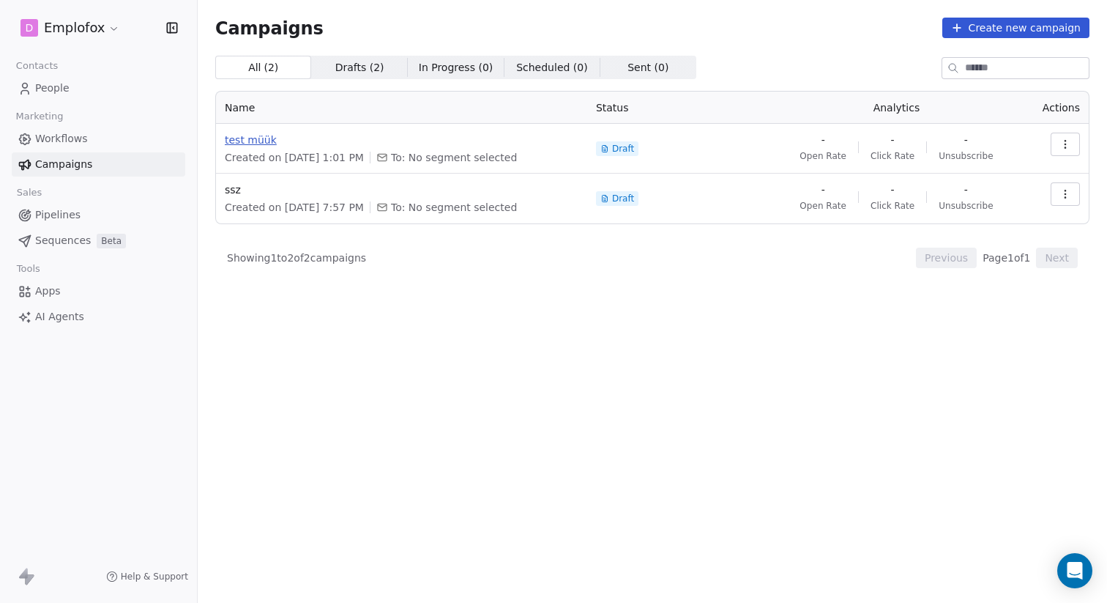
click at [257, 142] on span "test müük" at bounding box center [402, 140] width 354 height 15
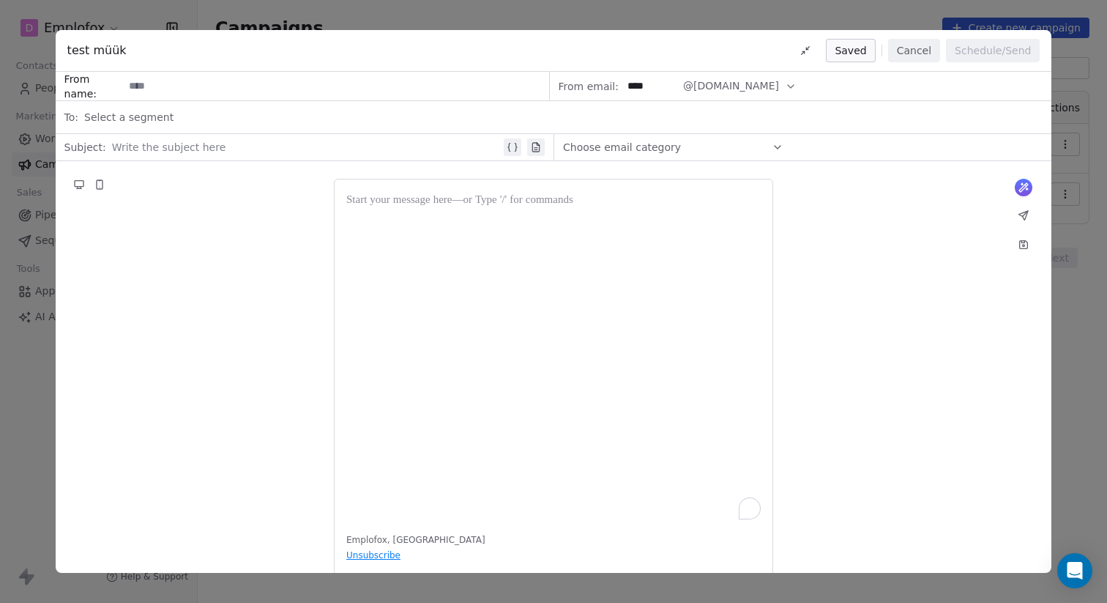
click at [262, 116] on div "Select a segment" at bounding box center [563, 117] width 958 height 32
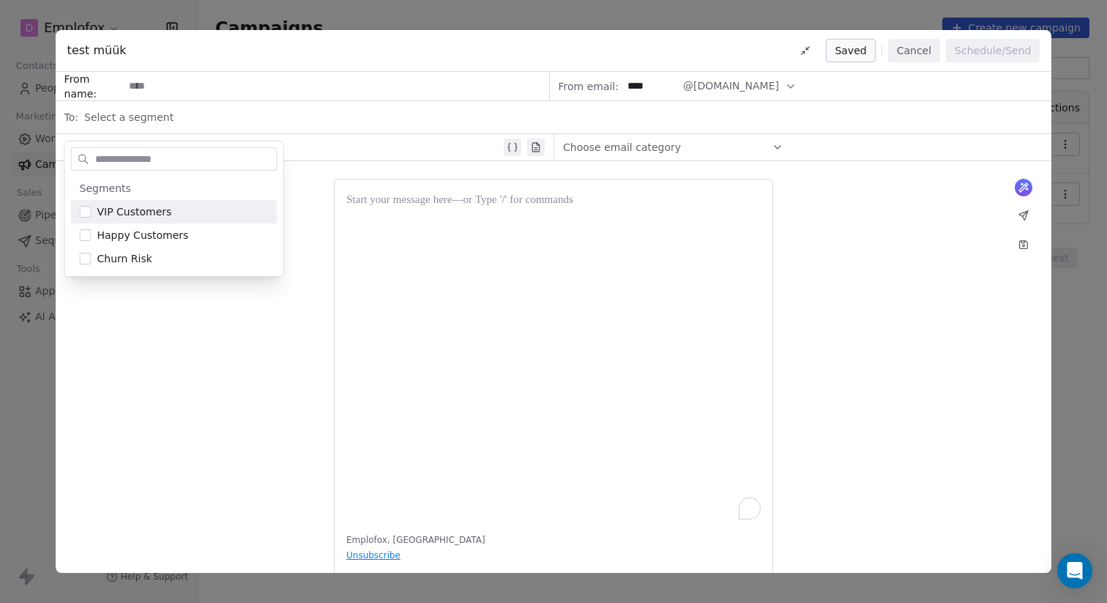
click at [268, 110] on div "Select a segment" at bounding box center [563, 117] width 958 height 32
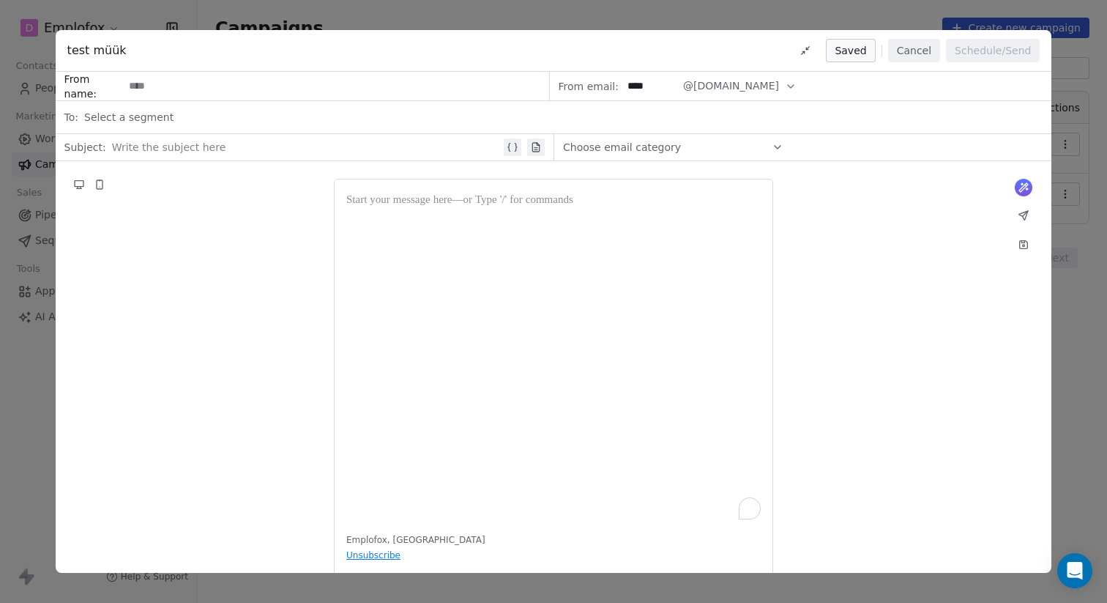
click at [343, 155] on div at bounding box center [306, 147] width 389 height 18
click at [569, 145] on span "Choose email category" at bounding box center [622, 147] width 118 height 15
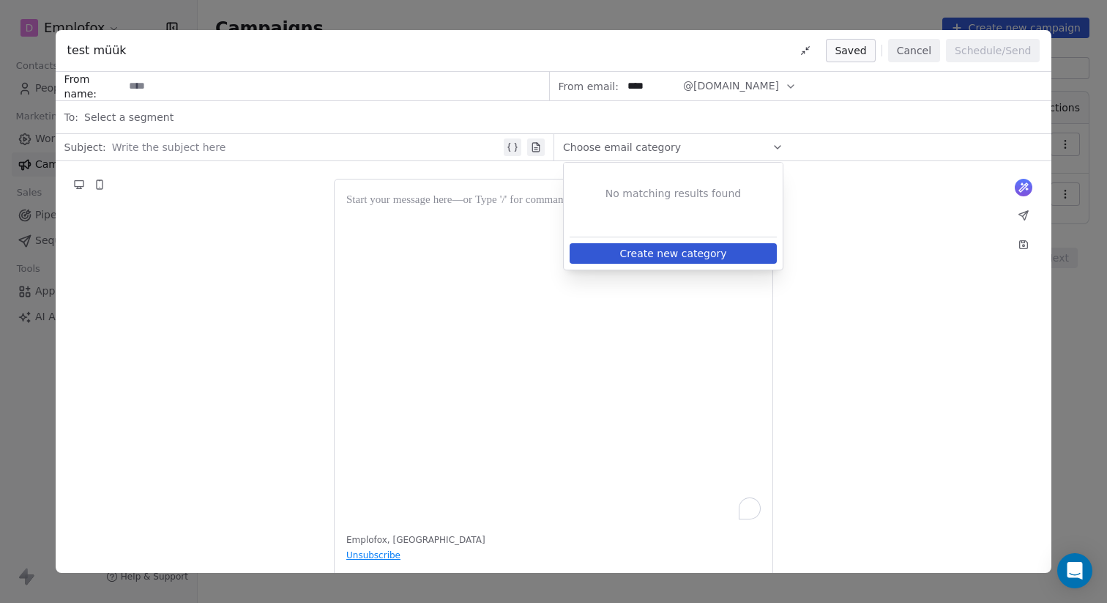
click at [569, 145] on span "Choose email category" at bounding box center [622, 147] width 118 height 15
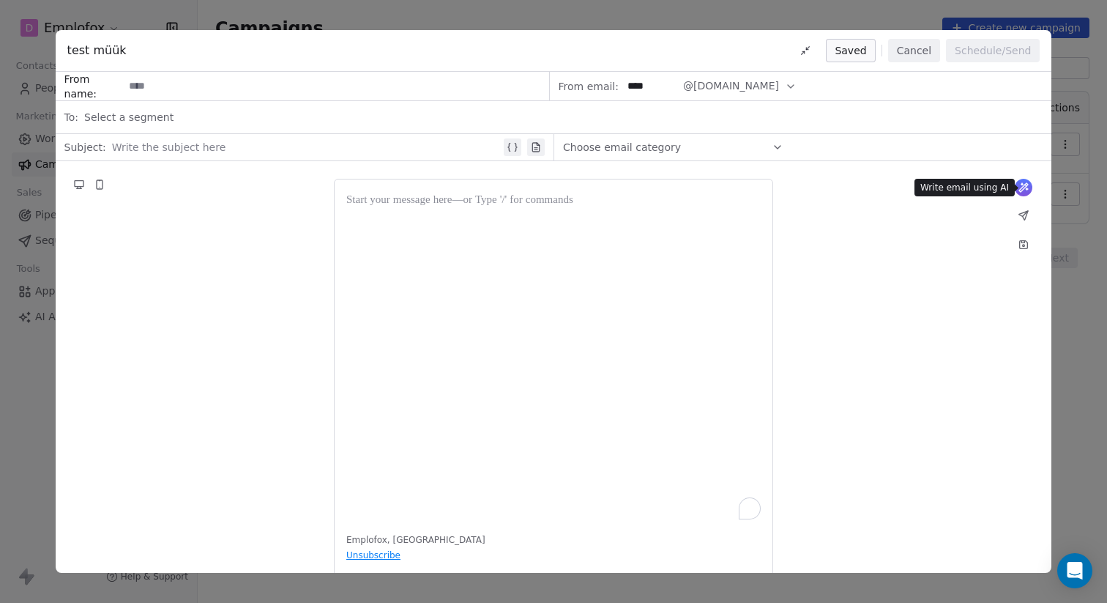
click at [1023, 187] on icon at bounding box center [1023, 187] width 9 height 9
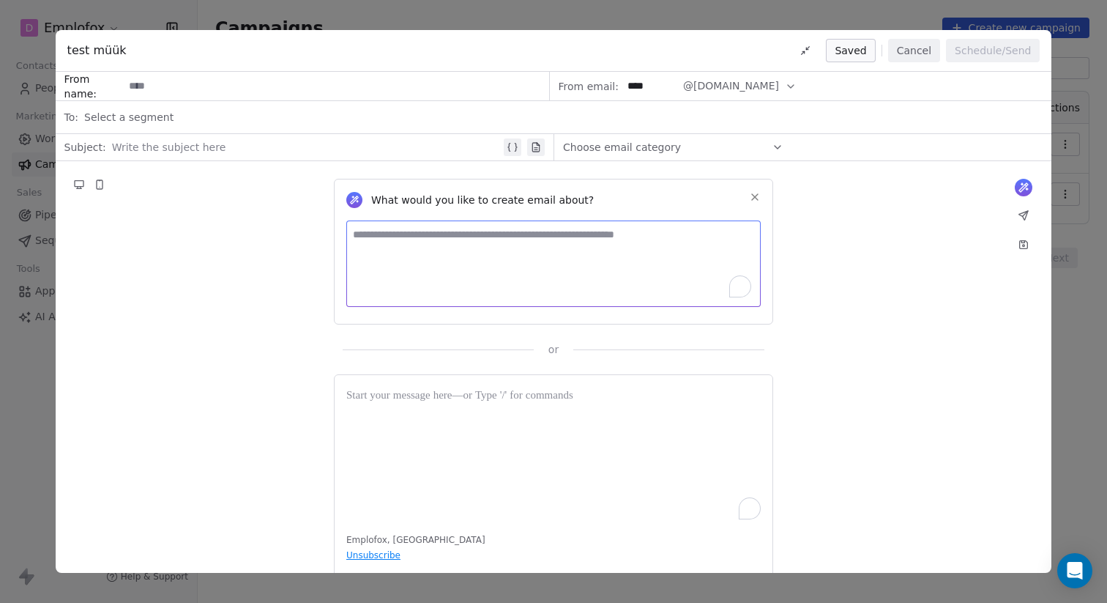
click at [586, 261] on textarea "To enrich screen reader interactions, please activate Accessibility in Grammarl…" at bounding box center [553, 263] width 414 height 86
paste textarea "**********"
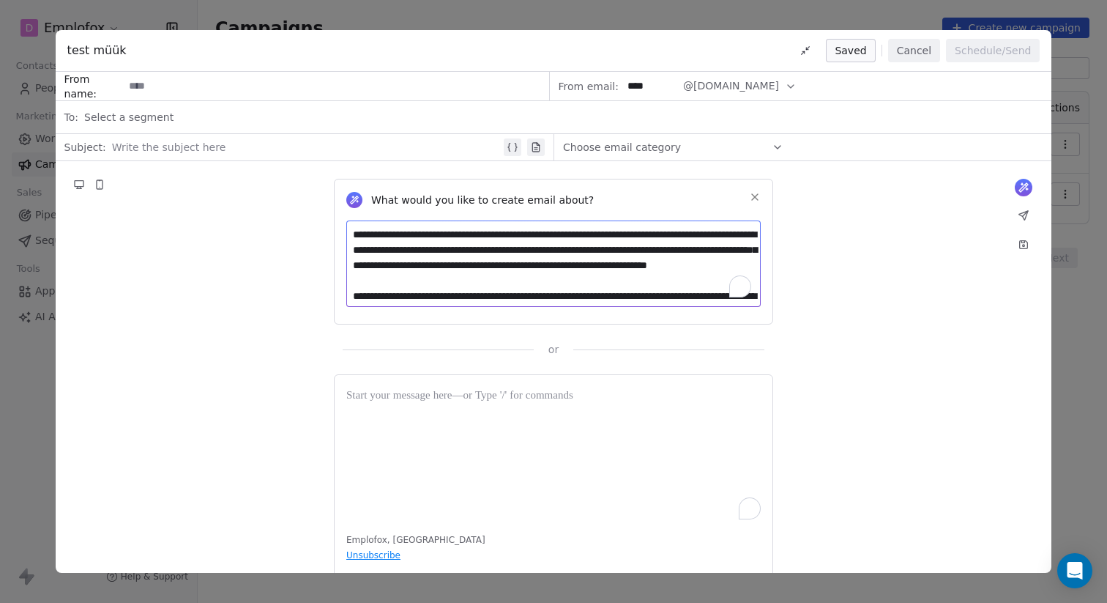
scroll to position [42, 0]
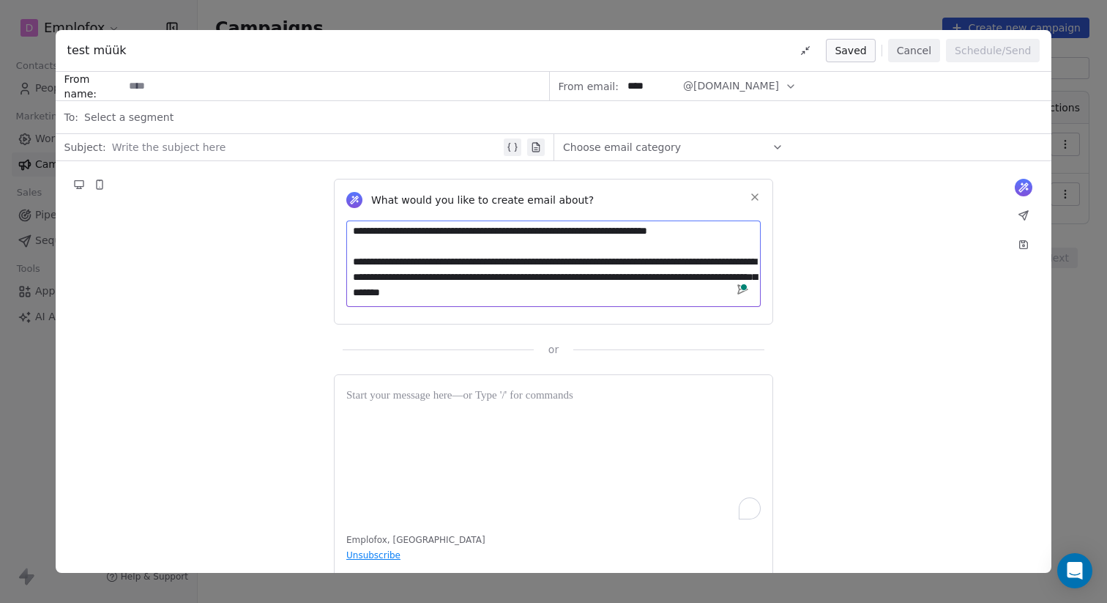
type textarea "**********"
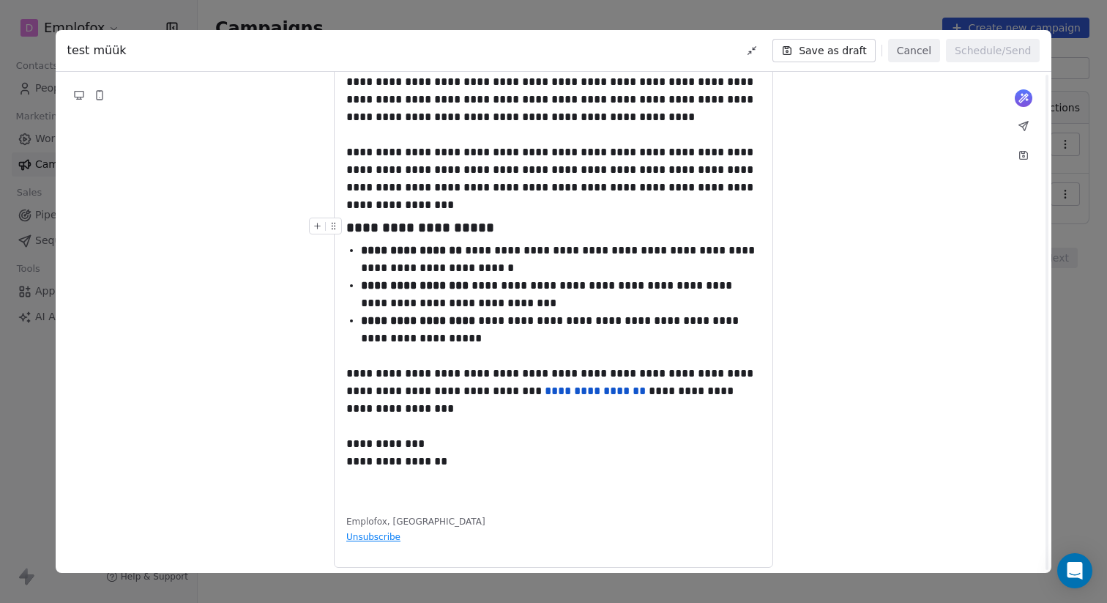
scroll to position [236, 0]
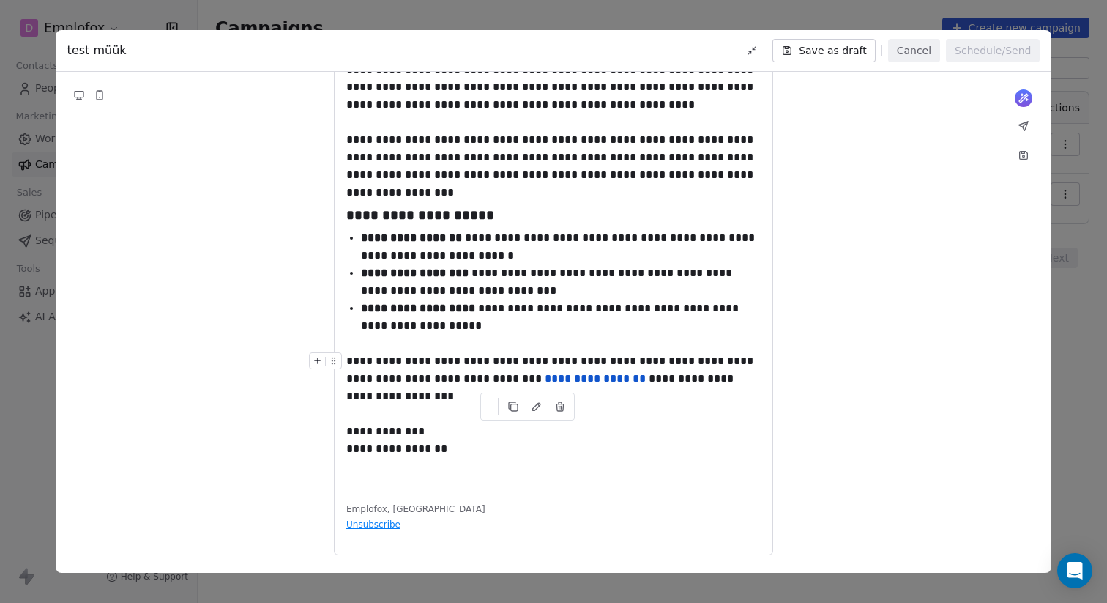
click at [545, 380] on link "**********" at bounding box center [595, 378] width 101 height 11
click at [544, 406] on link "[URL][DOMAIN_NAME]" at bounding box center [546, 406] width 126 height 20
click at [529, 236] on div "**********" at bounding box center [561, 246] width 400 height 35
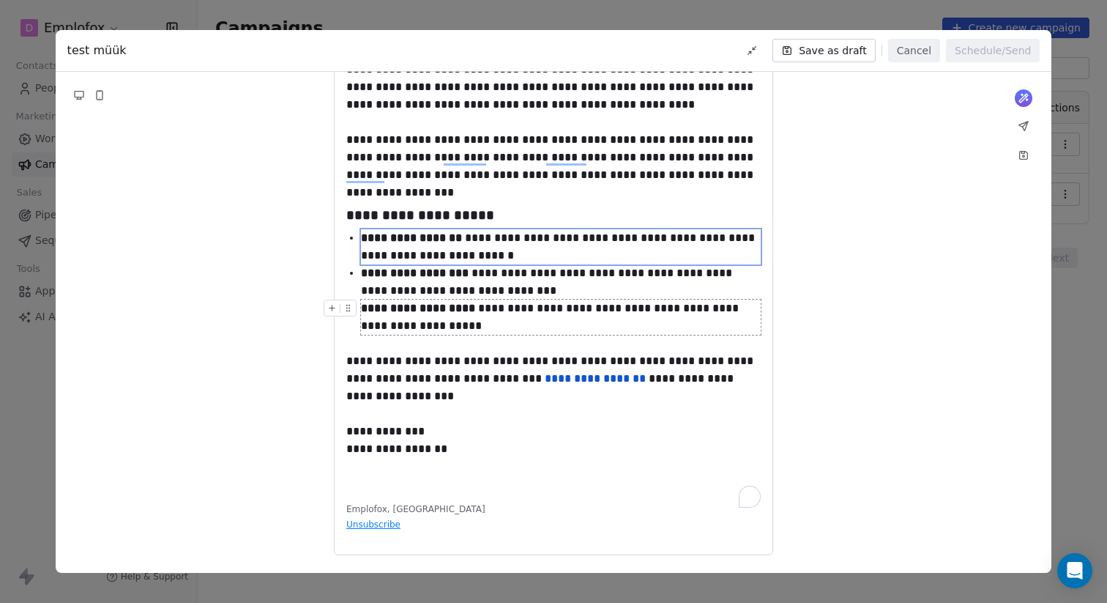
click at [613, 300] on div "**********" at bounding box center [561, 316] width 400 height 35
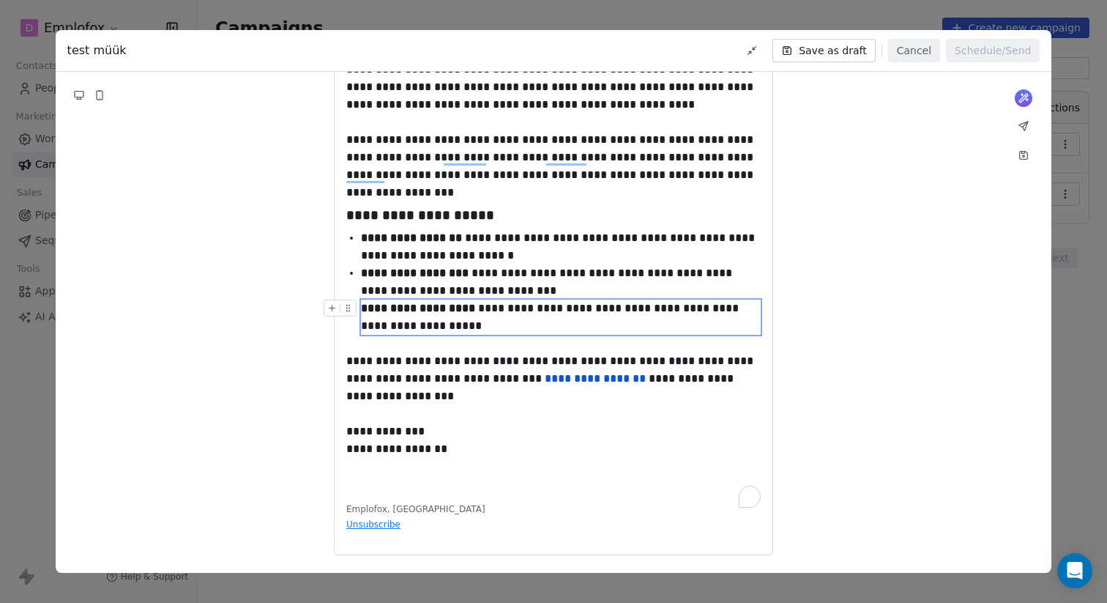
click at [881, 316] on div "**********" at bounding box center [554, 248] width 996 height 647
click at [1022, 123] on icon at bounding box center [1023, 126] width 9 height 9
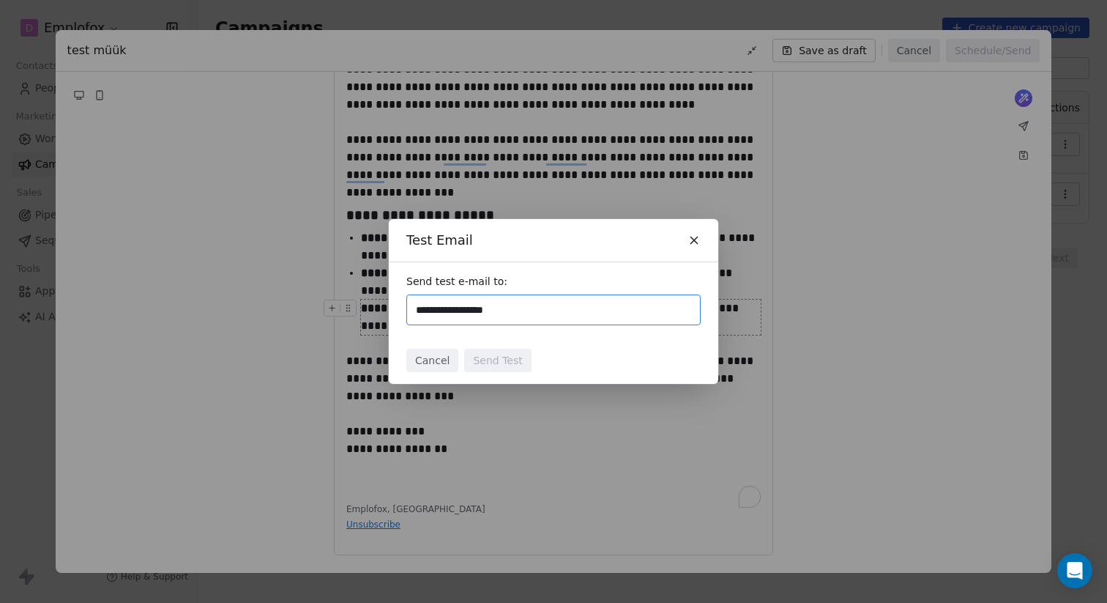
type input "**********"
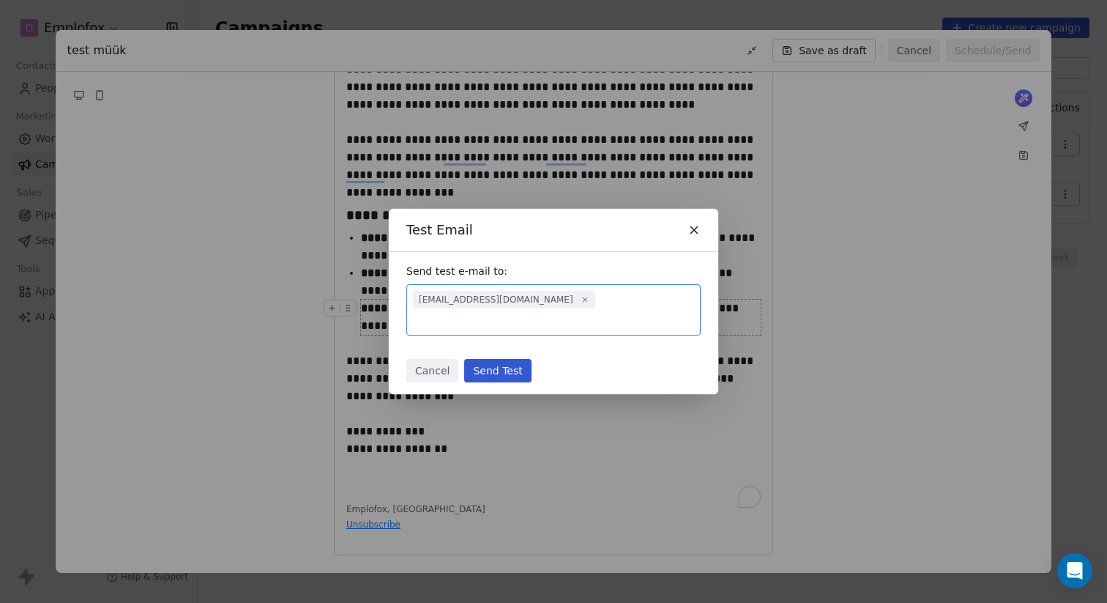
click at [610, 347] on div "Cancel Send Test" at bounding box center [553, 370] width 329 height 47
click at [507, 361] on button "Send Test" at bounding box center [497, 370] width 67 height 23
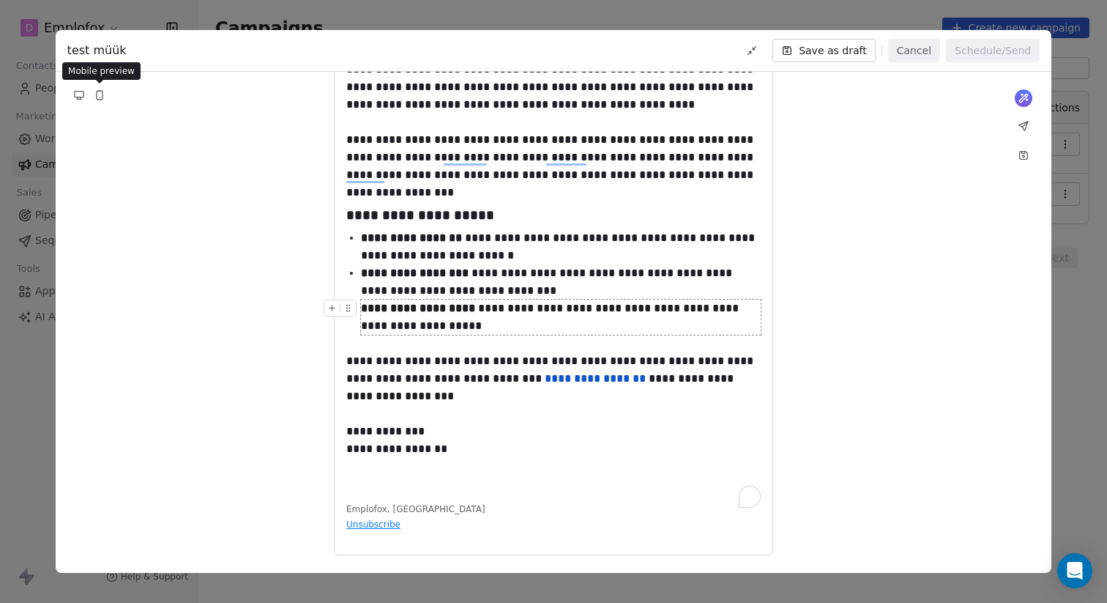
click at [98, 94] on icon at bounding box center [100, 95] width 6 height 9
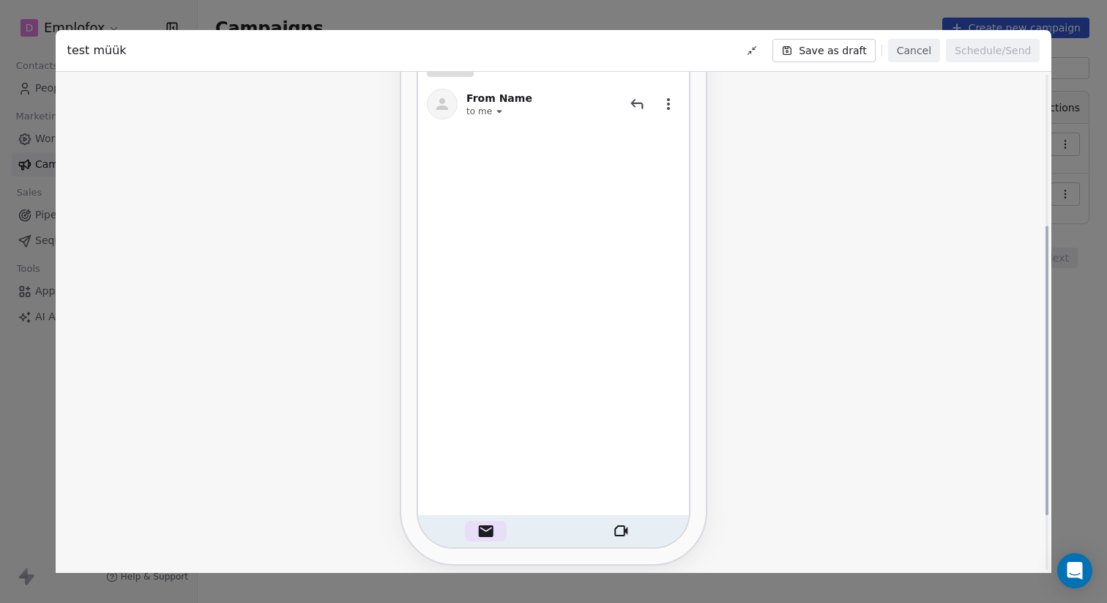
scroll to position [277, 0]
